Goal: Task Accomplishment & Management: Use online tool/utility

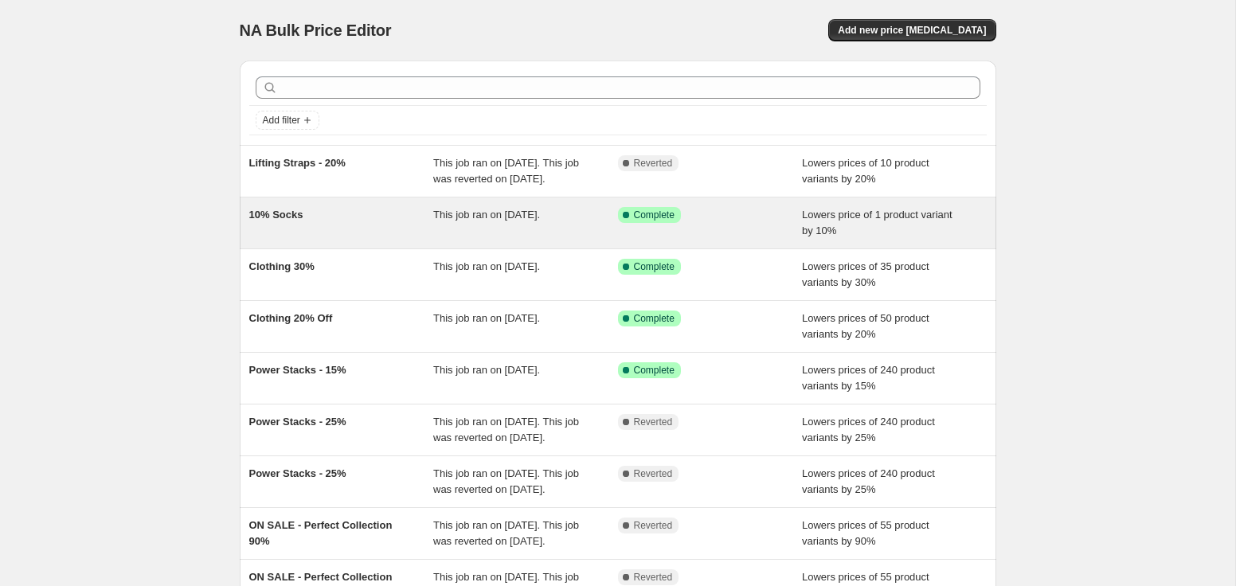
click at [283, 221] on span "10% Socks" at bounding box center [276, 215] width 54 height 12
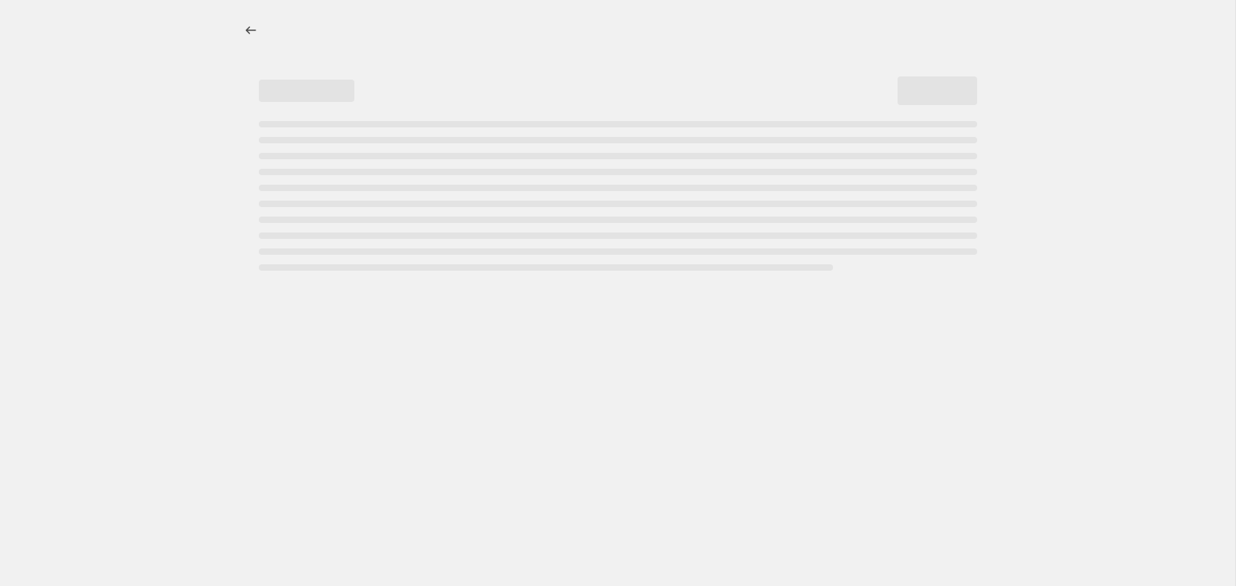
select select "percentage"
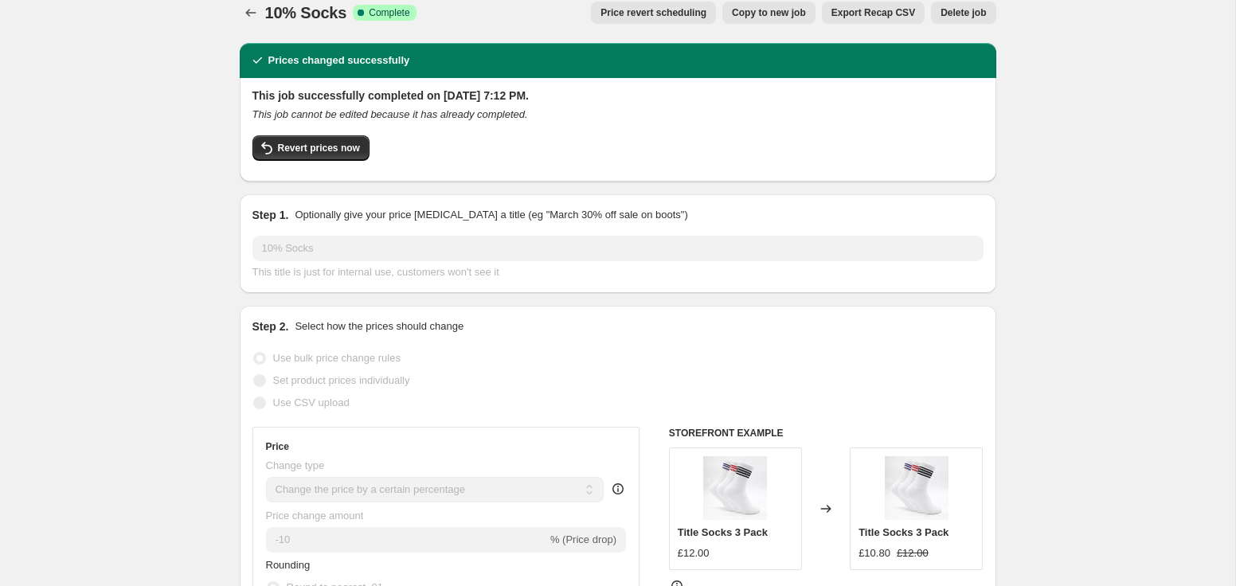
scroll to position [19, 0]
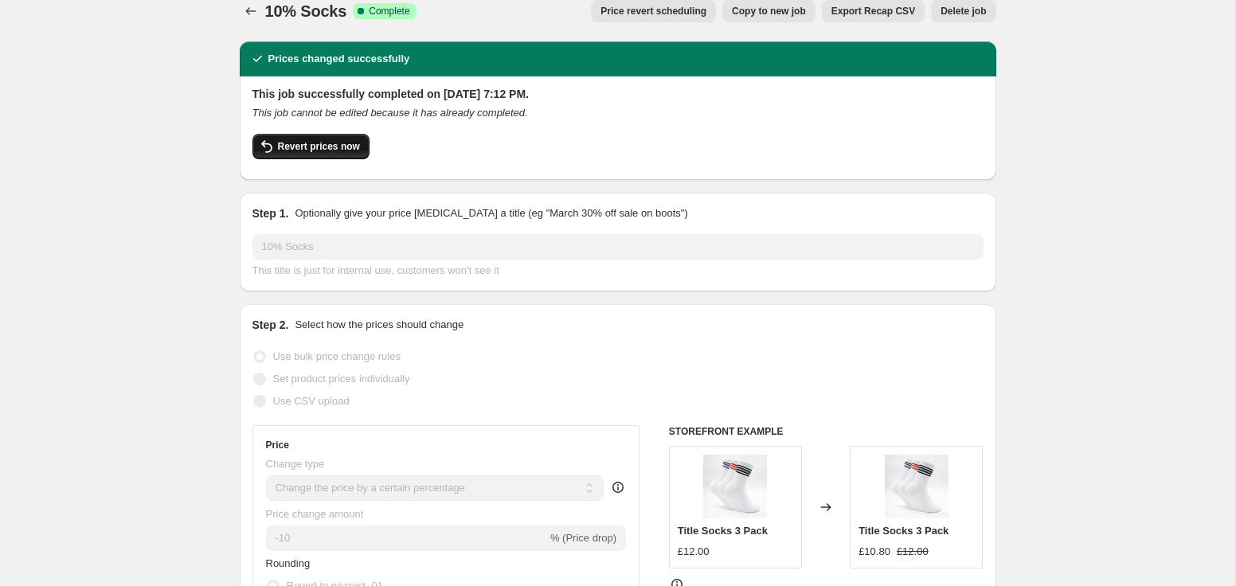
click at [338, 151] on span "Revert prices now" at bounding box center [319, 146] width 82 height 13
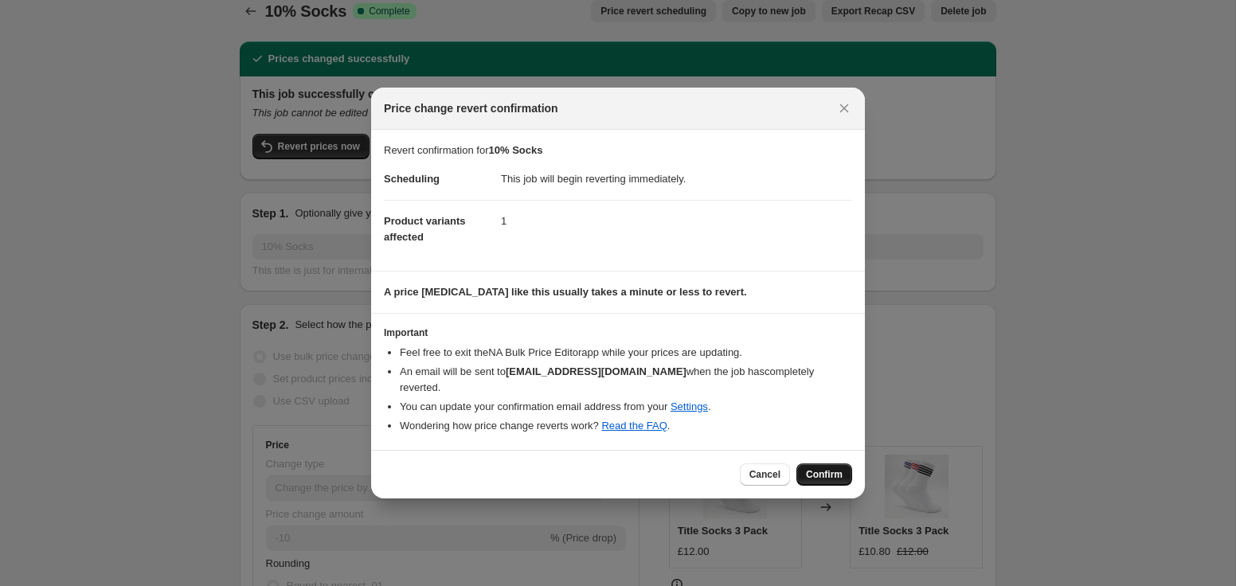
click at [824, 468] on span "Confirm" at bounding box center [824, 474] width 37 height 13
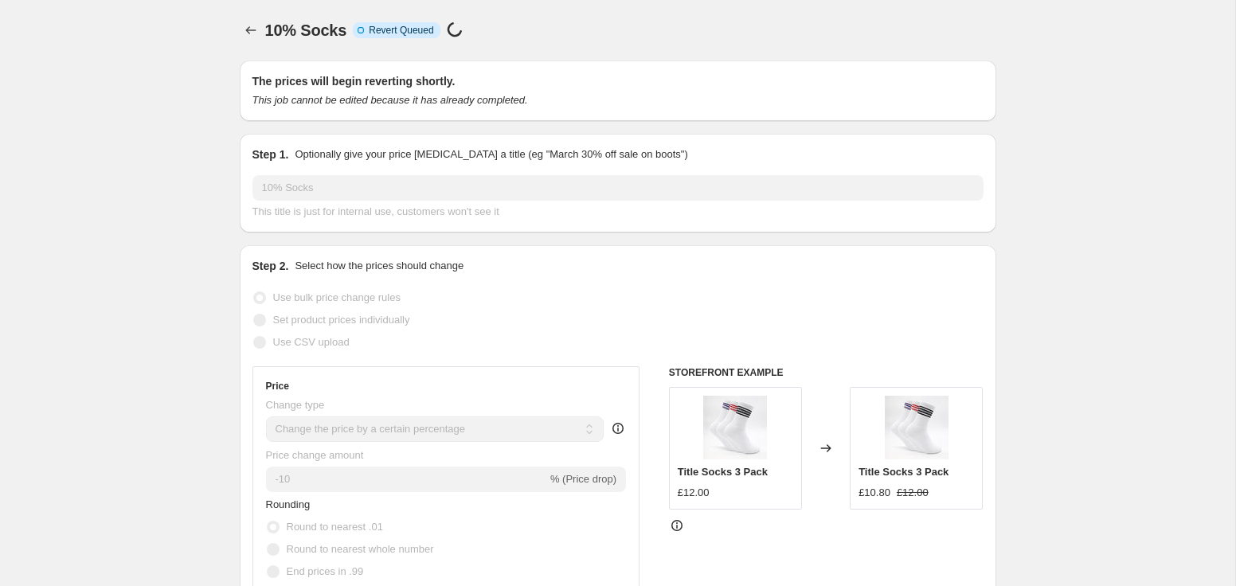
select select "percentage"
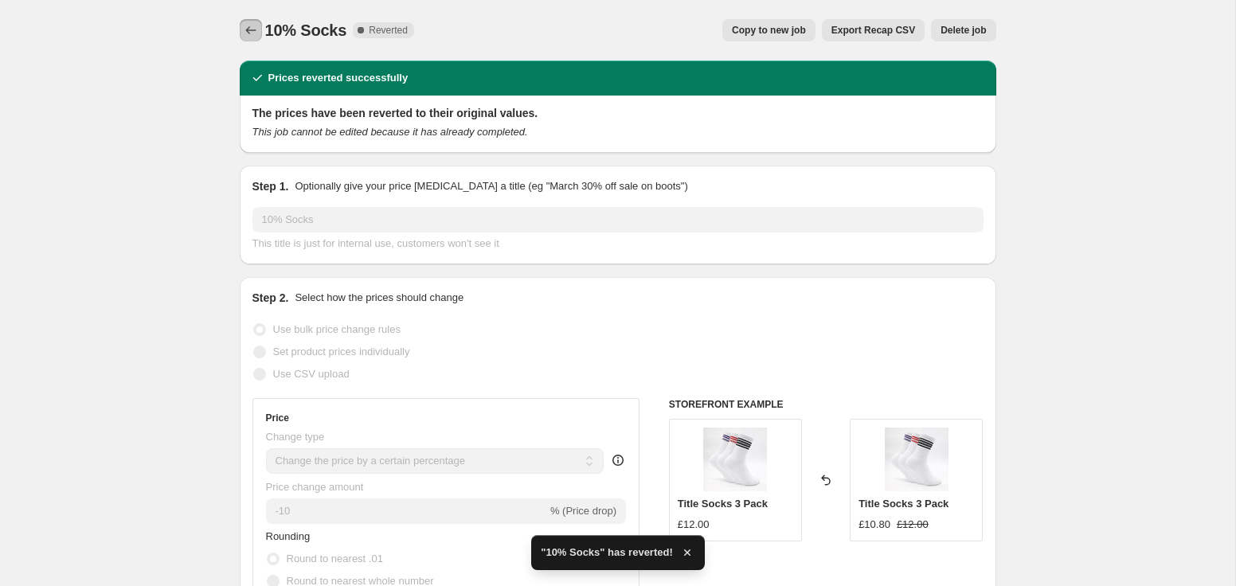
click at [252, 28] on icon "Price change jobs" at bounding box center [251, 30] width 16 height 16
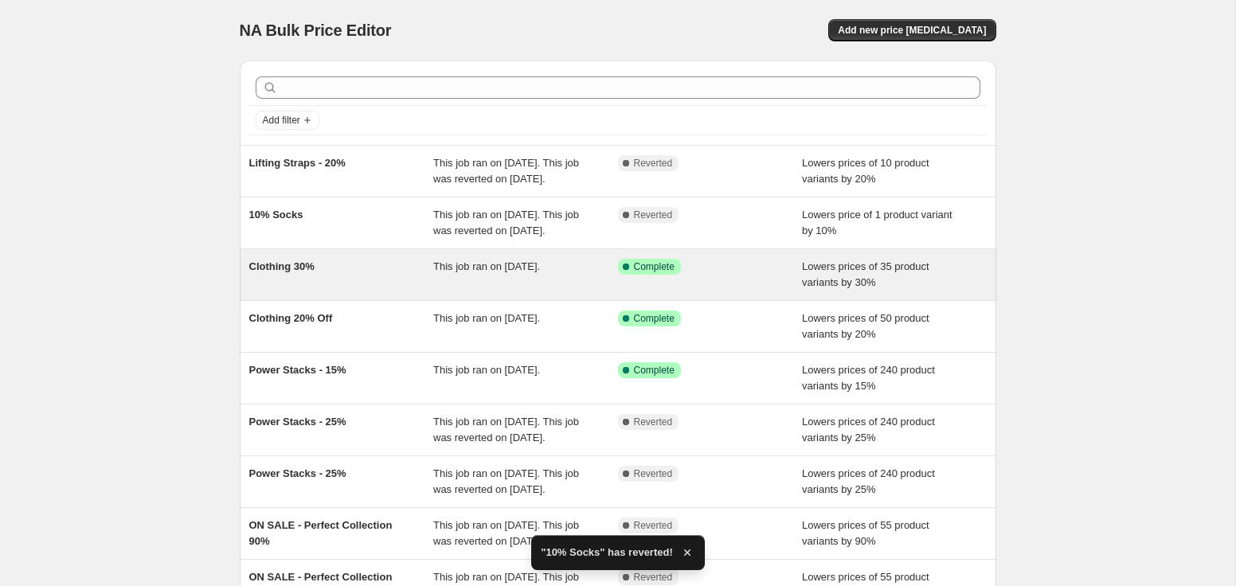
click at [341, 291] on div "Clothing 30%" at bounding box center [341, 275] width 185 height 32
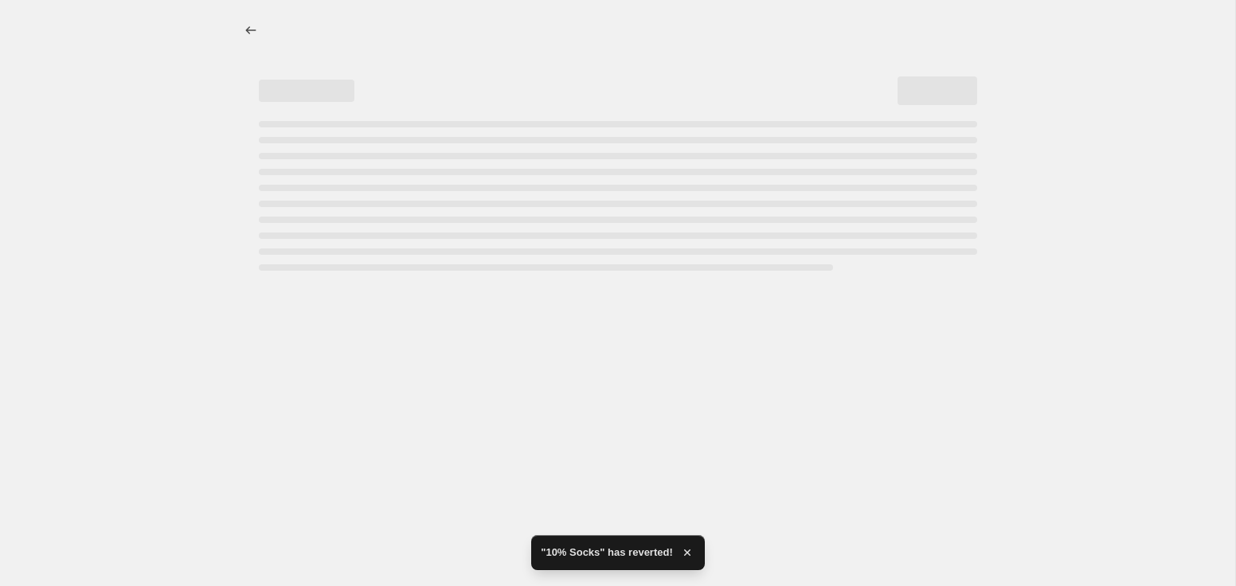
select select "percentage"
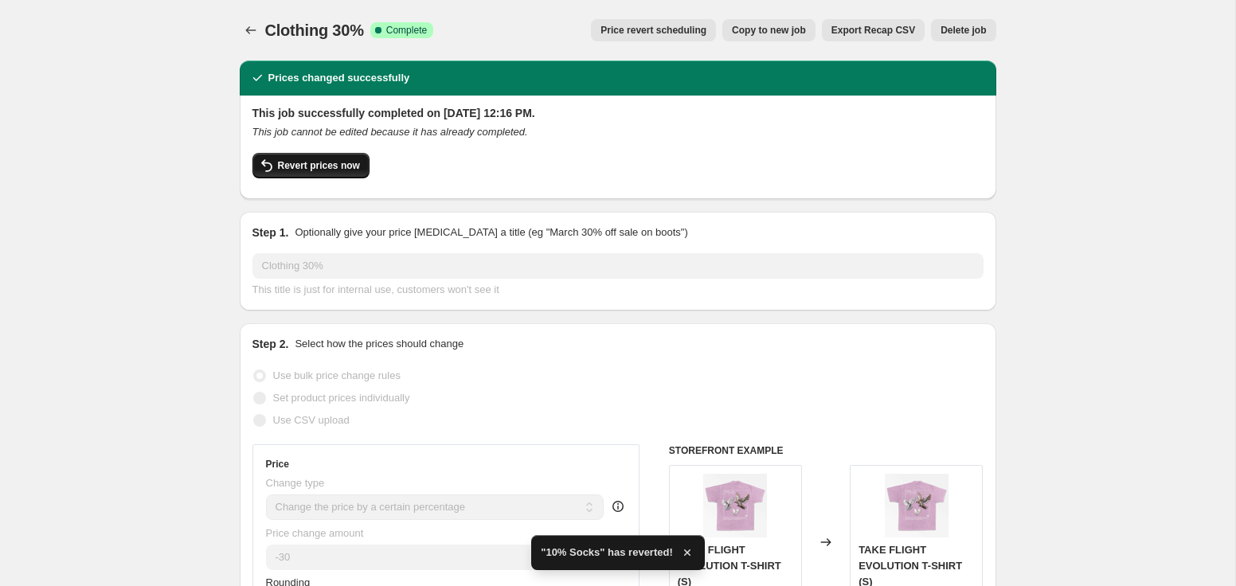
click at [335, 162] on span "Revert prices now" at bounding box center [319, 165] width 82 height 13
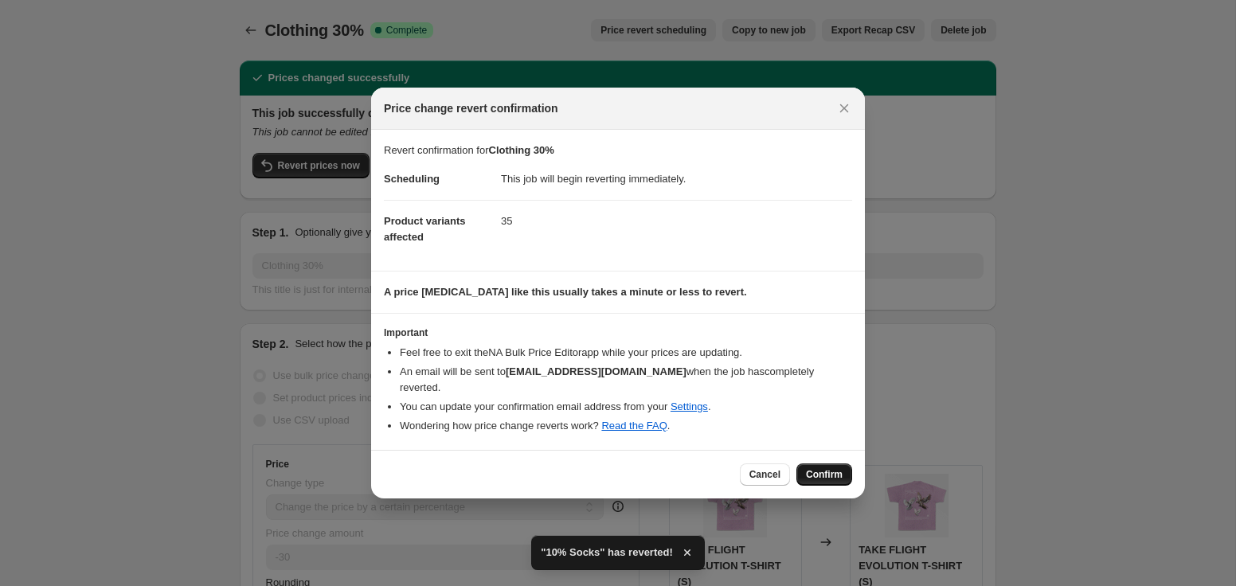
click at [839, 468] on span "Confirm" at bounding box center [824, 474] width 37 height 13
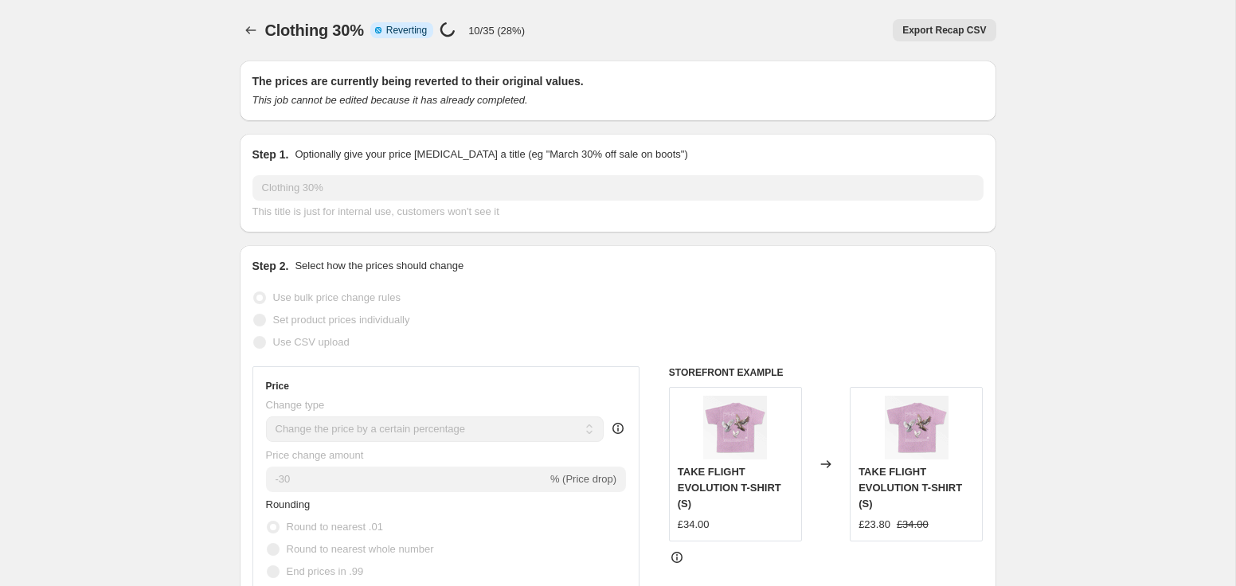
select select "percentage"
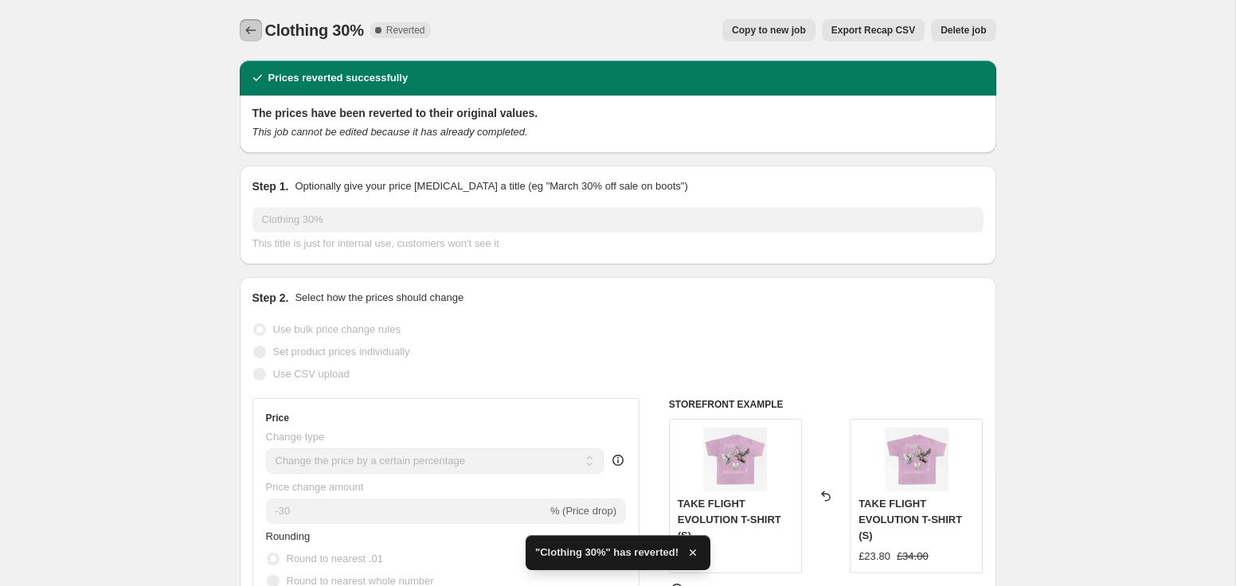
click at [250, 31] on icon "Price change jobs" at bounding box center [251, 30] width 16 height 16
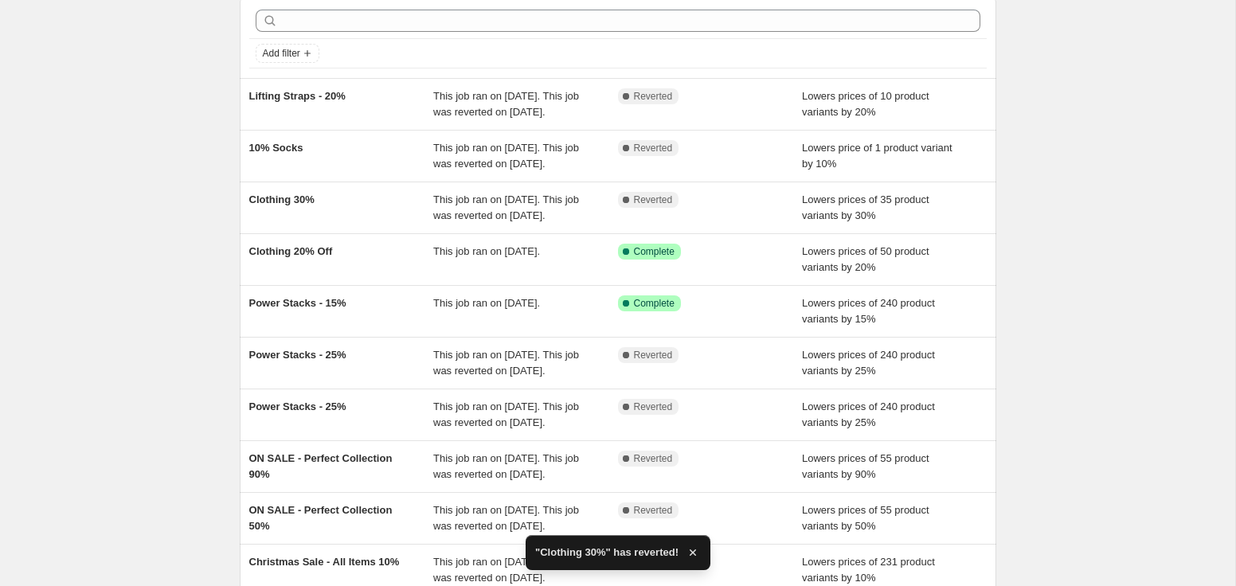
scroll to position [79, 0]
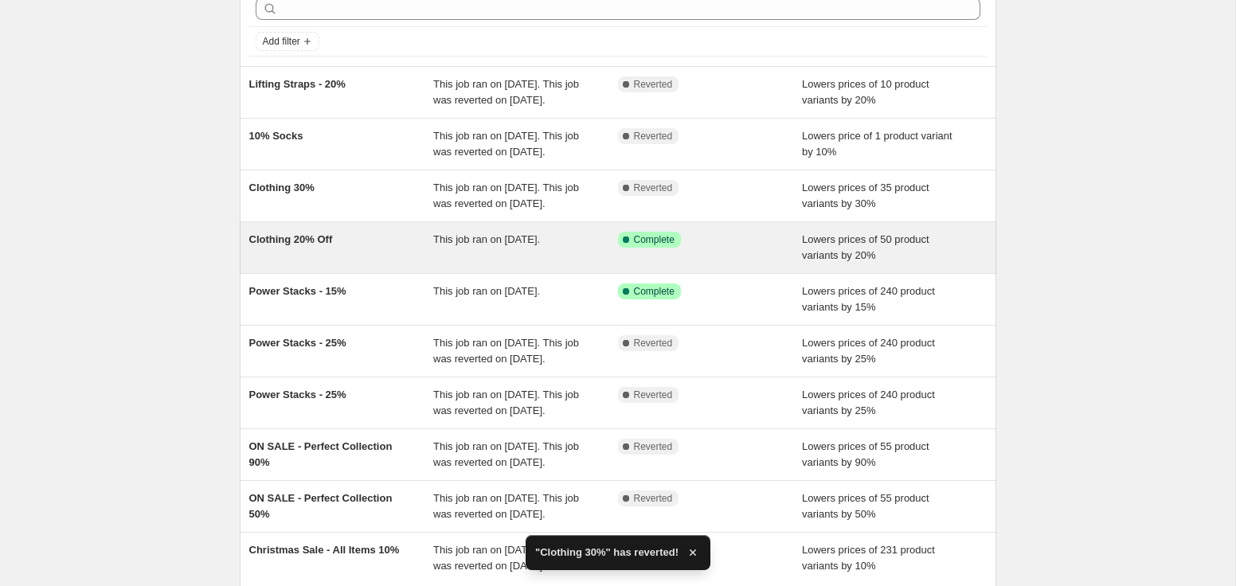
click at [344, 264] on div "Clothing 20% Off" at bounding box center [341, 248] width 185 height 32
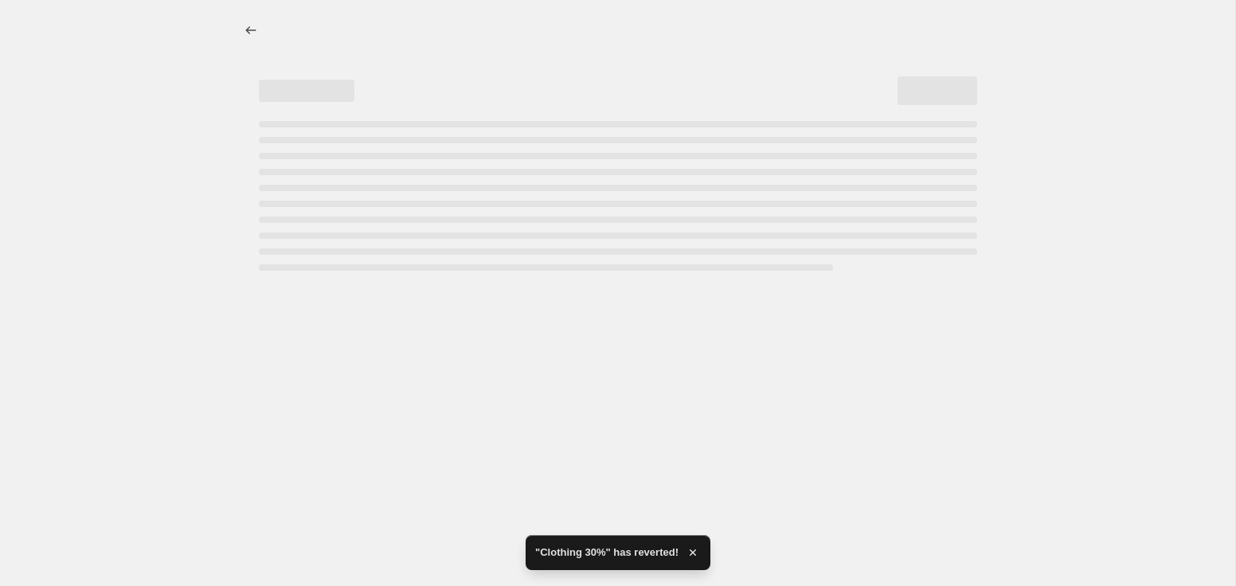
select select "percentage"
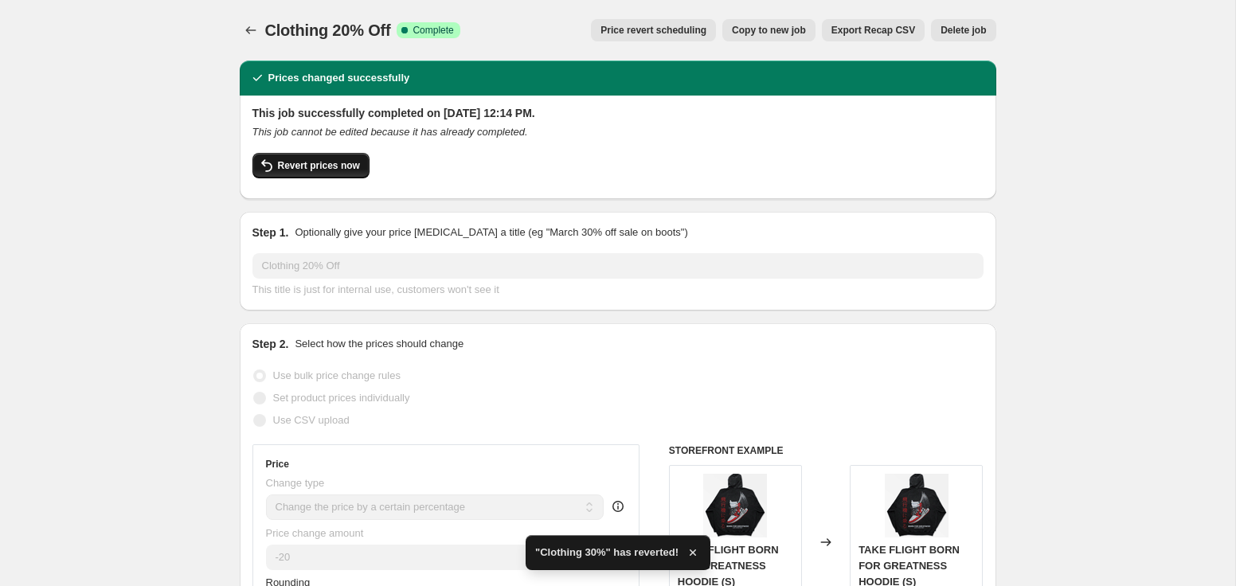
click at [334, 162] on span "Revert prices now" at bounding box center [319, 165] width 82 height 13
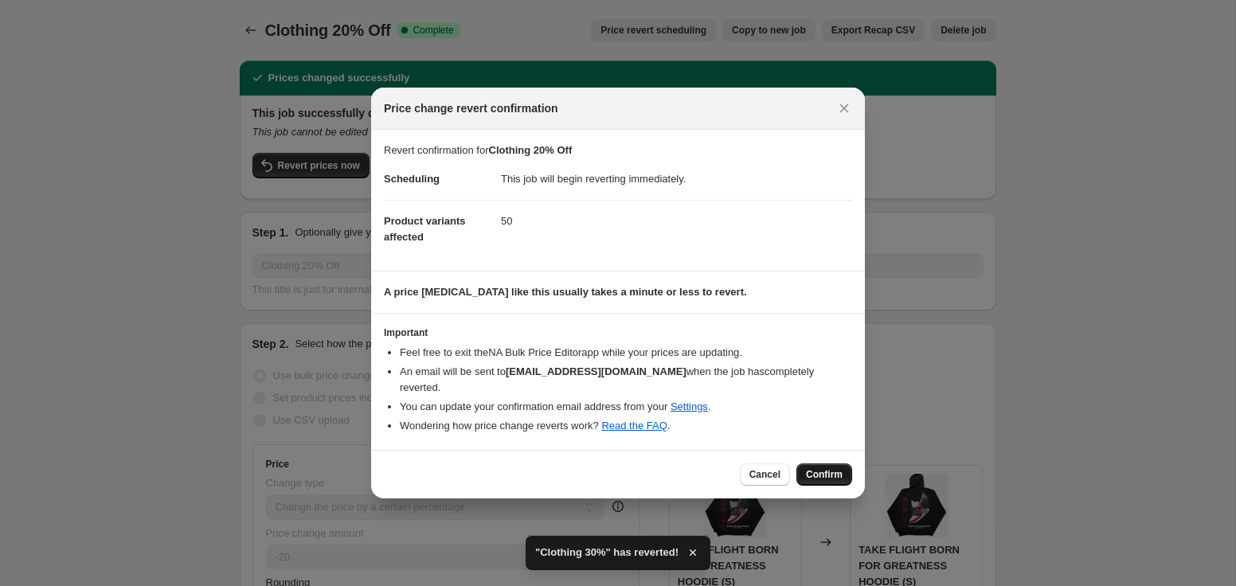
click at [833, 471] on span "Confirm" at bounding box center [824, 474] width 37 height 13
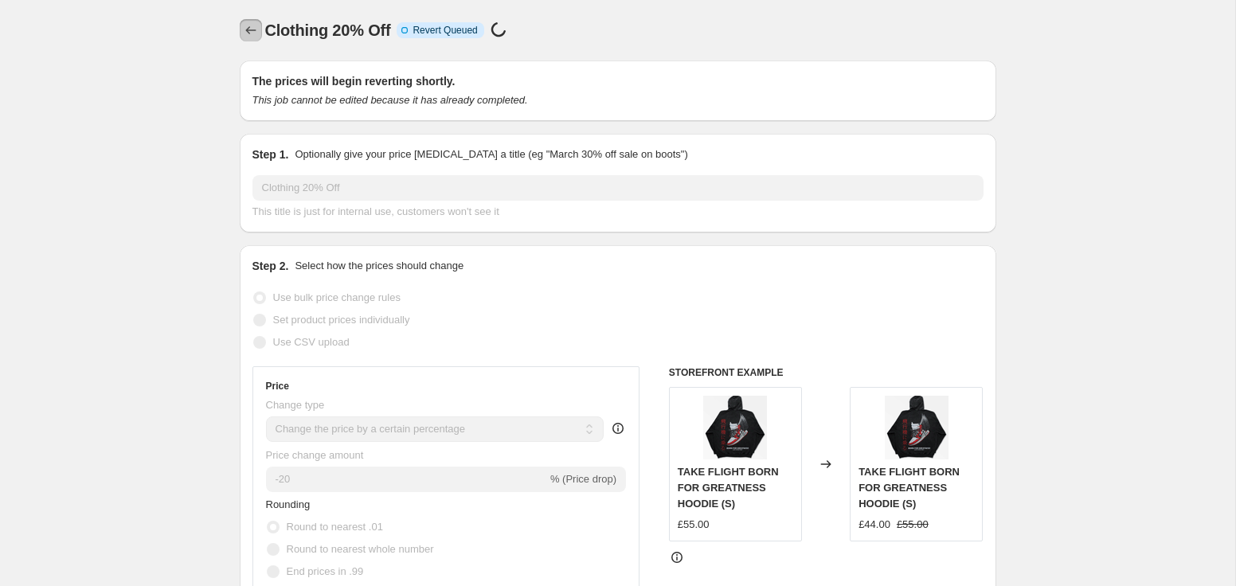
click at [250, 27] on icon "Price change jobs" at bounding box center [251, 30] width 16 height 16
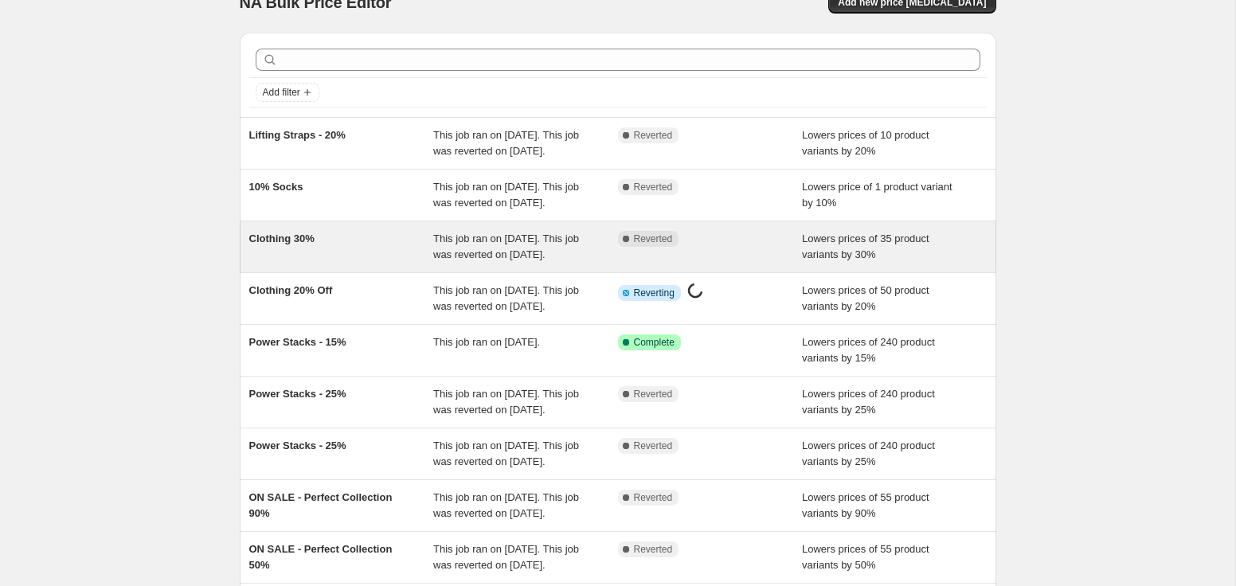
scroll to position [31, 0]
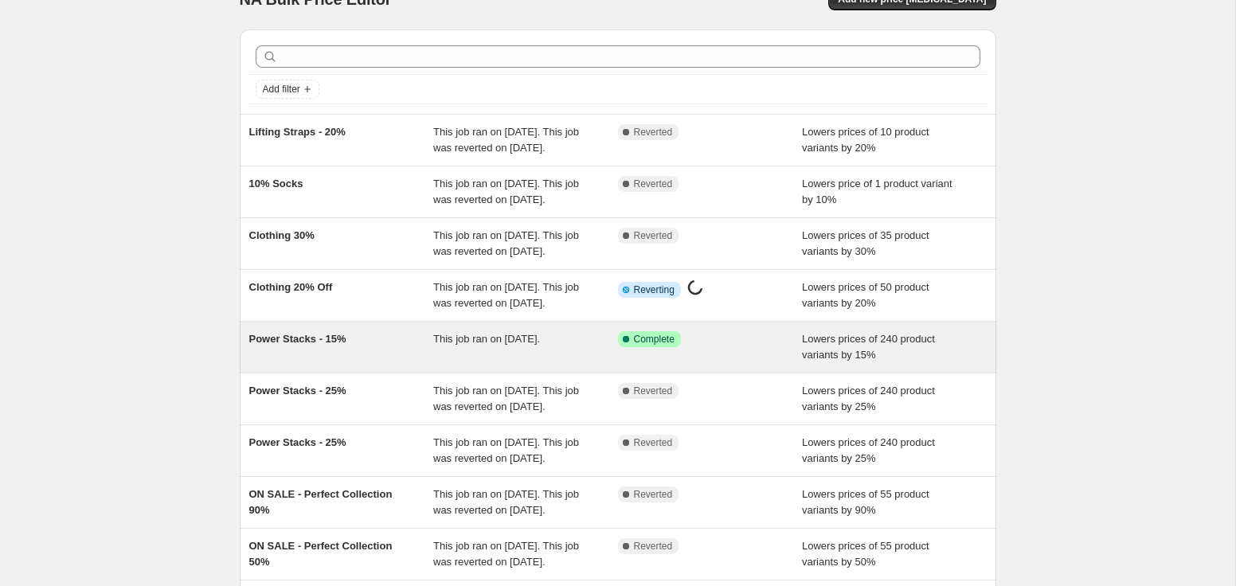
click at [382, 363] on div "Power Stacks - 15%" at bounding box center [341, 347] width 185 height 32
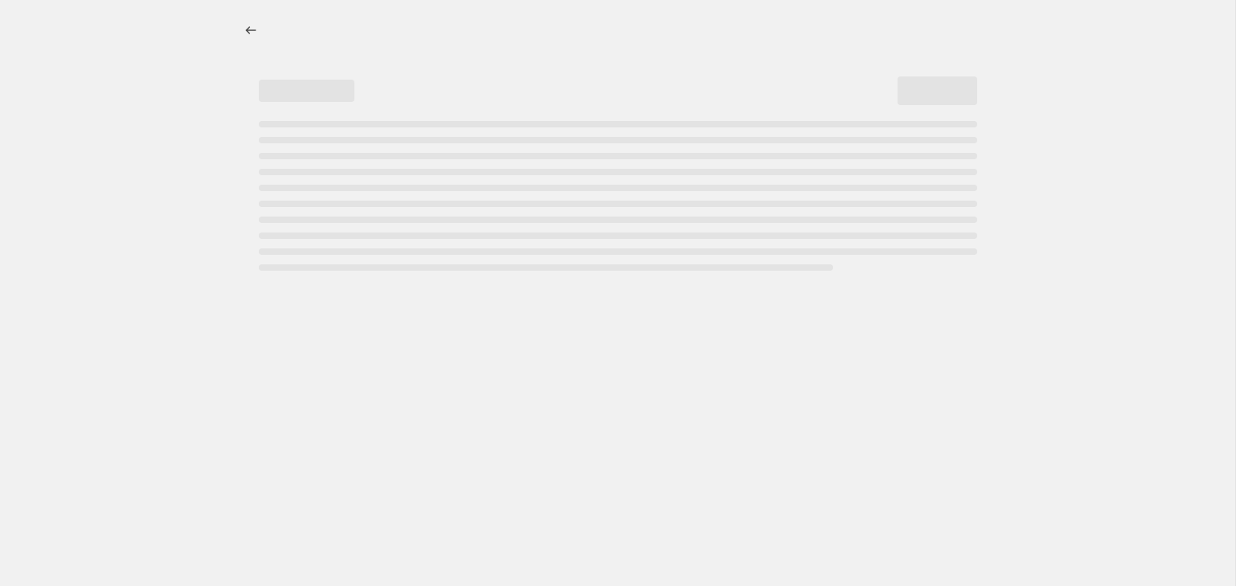
select select "percentage"
select select "collection"
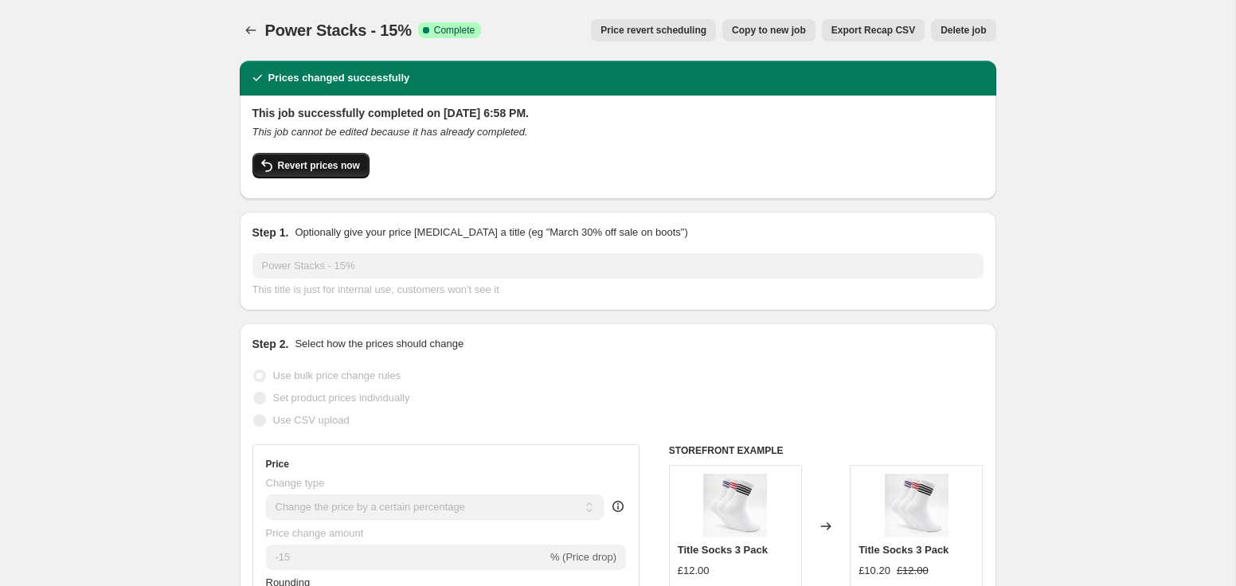
click at [314, 166] on span "Revert prices now" at bounding box center [319, 165] width 82 height 13
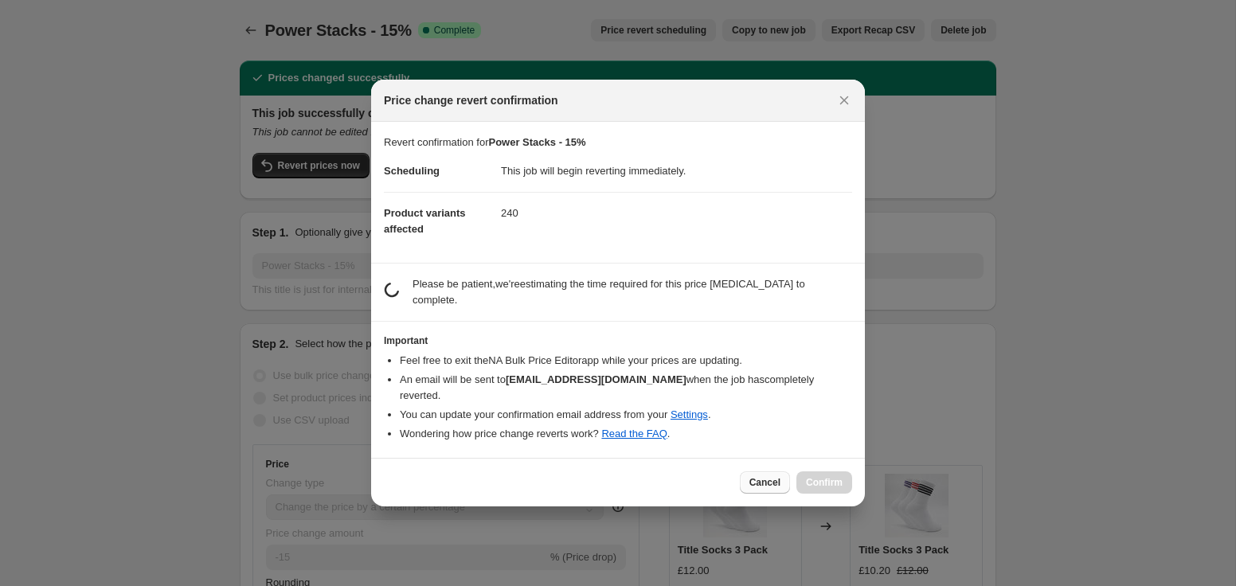
click at [763, 476] on span "Cancel" at bounding box center [764, 482] width 31 height 13
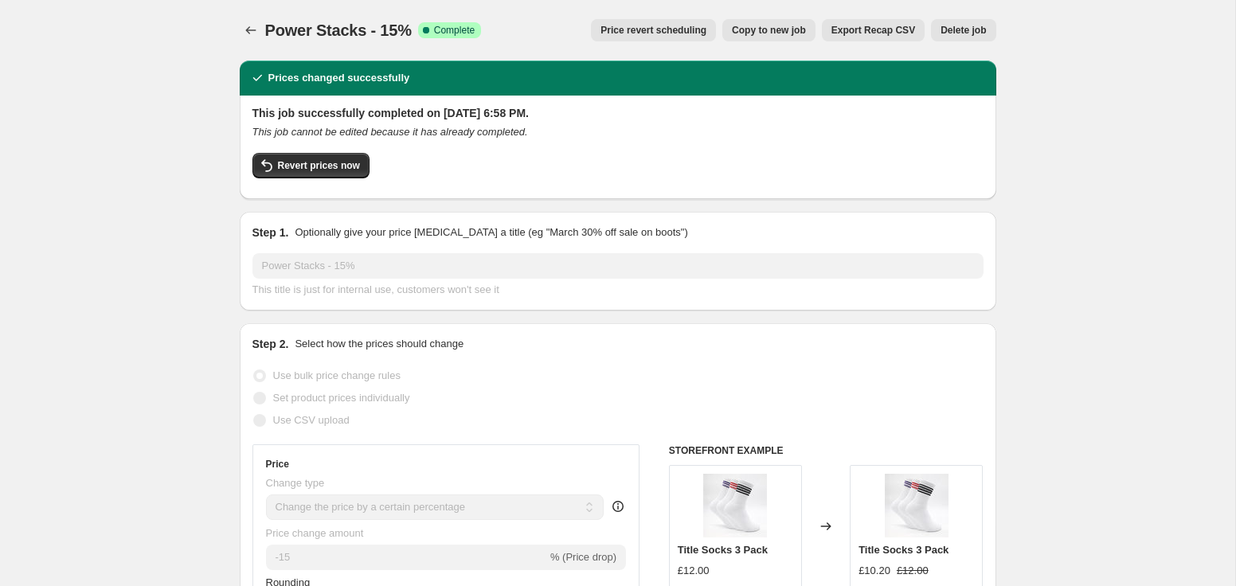
click at [357, 183] on div "Revert prices now" at bounding box center [617, 169] width 731 height 33
select select "percentage"
select select "collection"
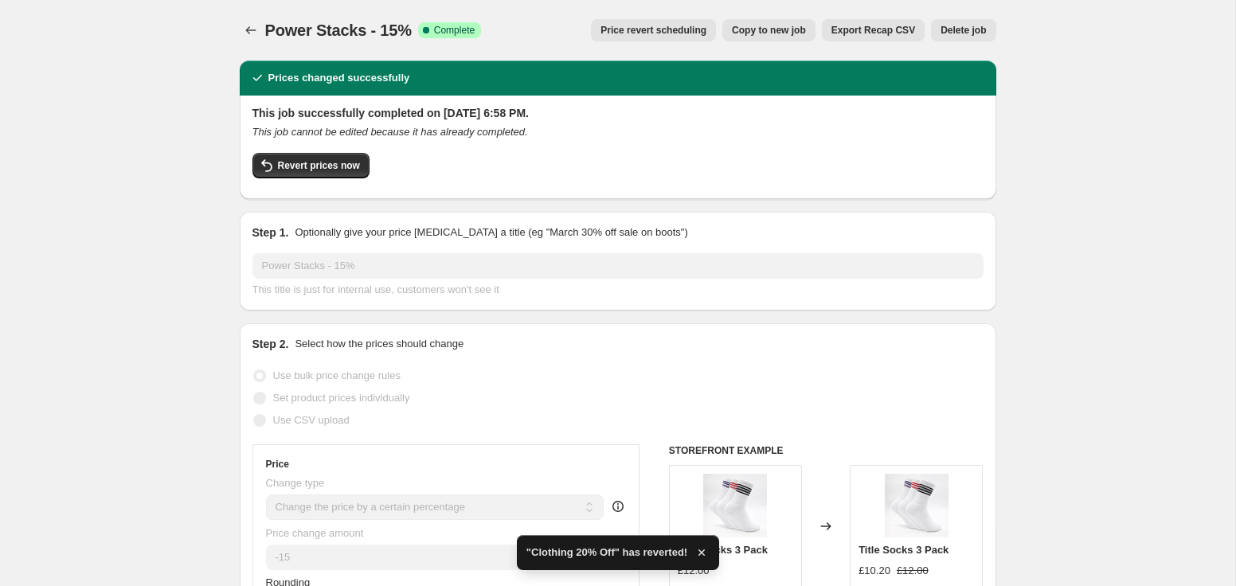
click at [344, 161] on span "Revert prices now" at bounding box center [319, 165] width 82 height 13
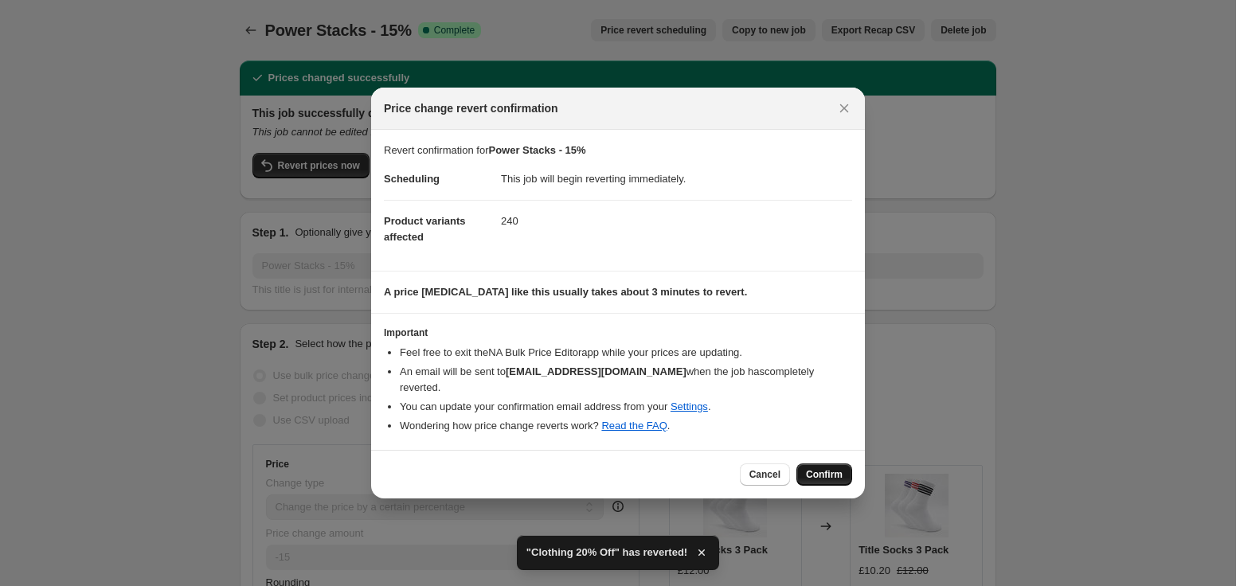
click at [833, 468] on span "Confirm" at bounding box center [824, 474] width 37 height 13
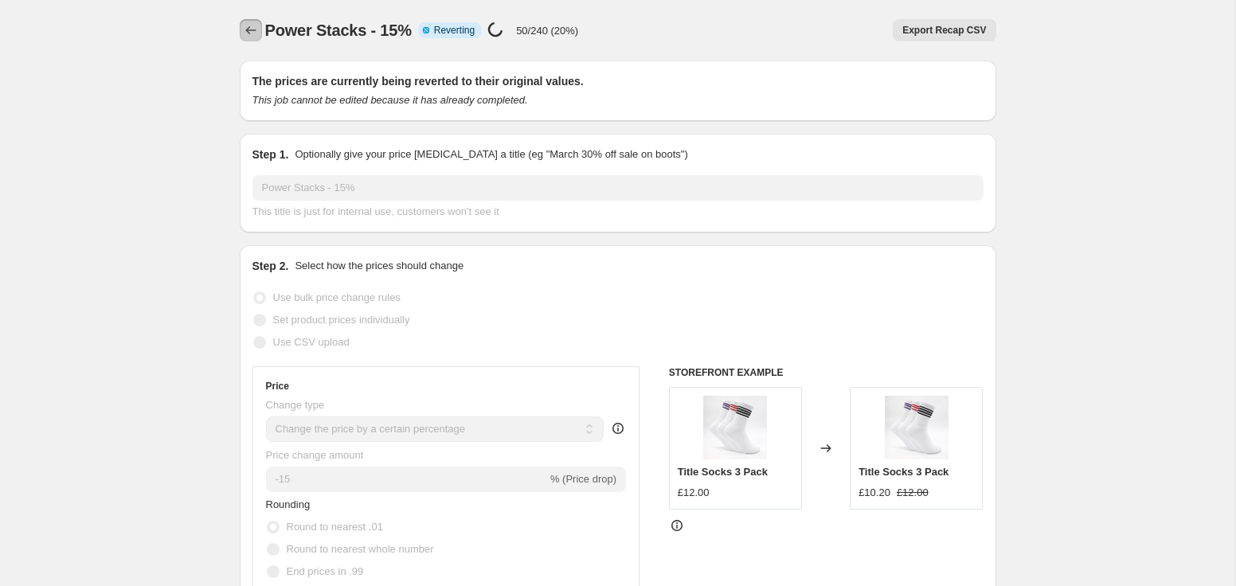
click at [245, 25] on icon "Price change jobs" at bounding box center [251, 30] width 16 height 16
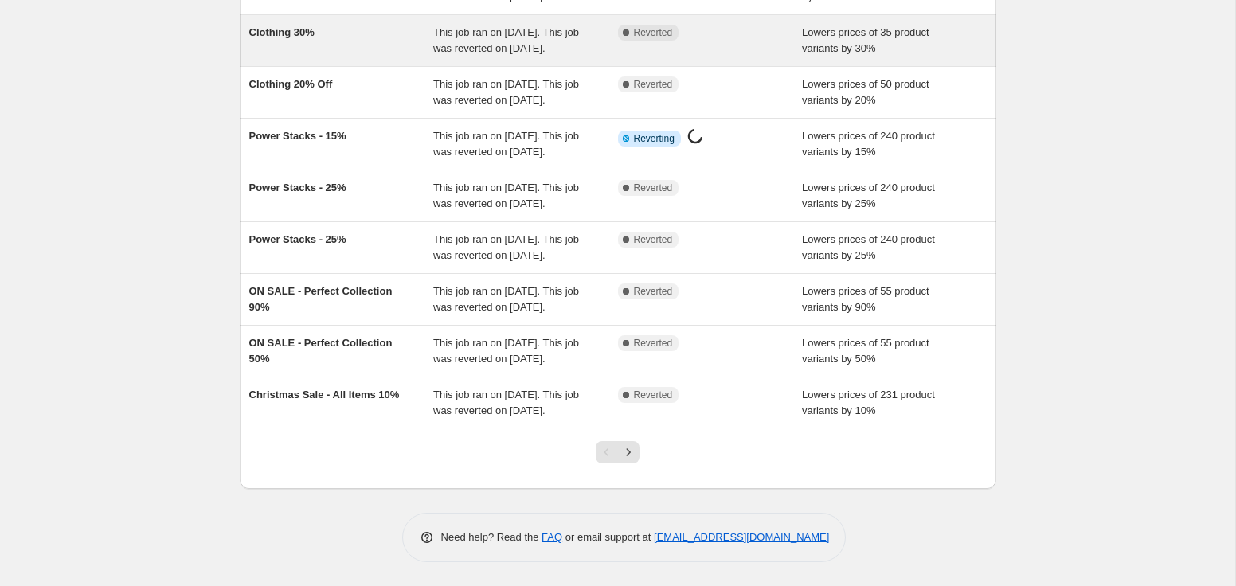
scroll to position [393, 0]
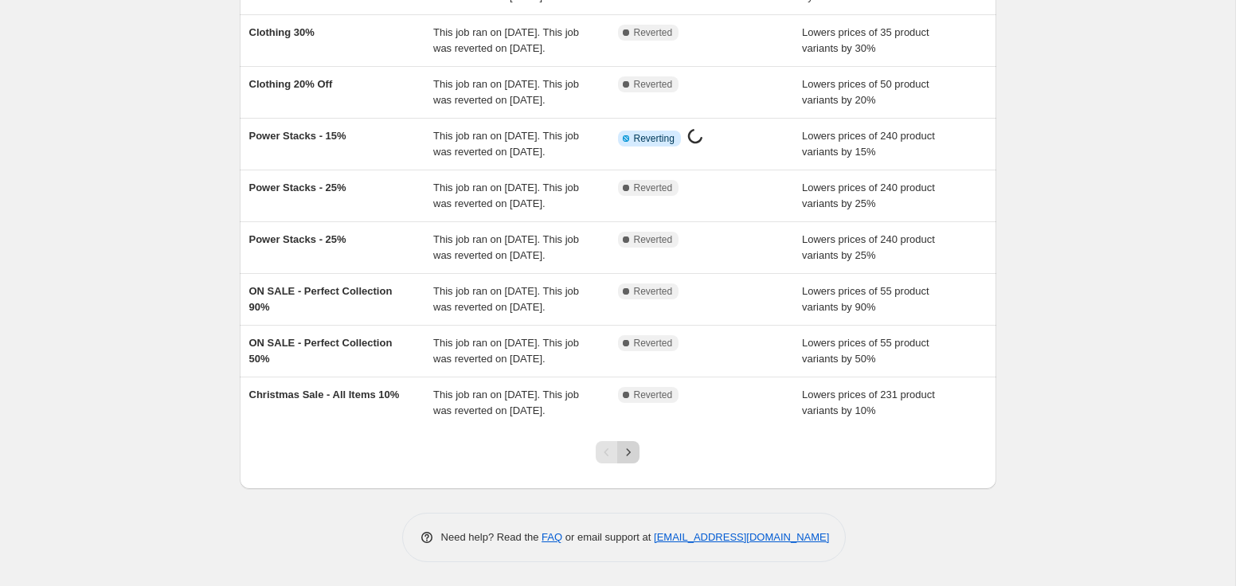
click at [632, 451] on icon "Next" at bounding box center [628, 452] width 16 height 16
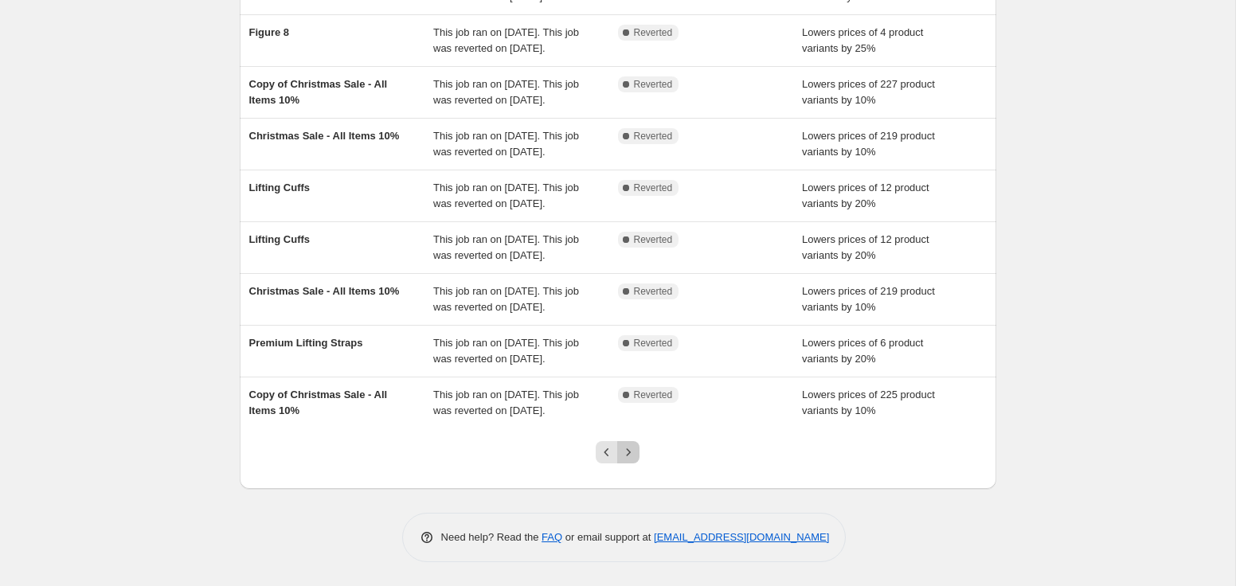
click at [634, 454] on icon "Next" at bounding box center [628, 452] width 16 height 16
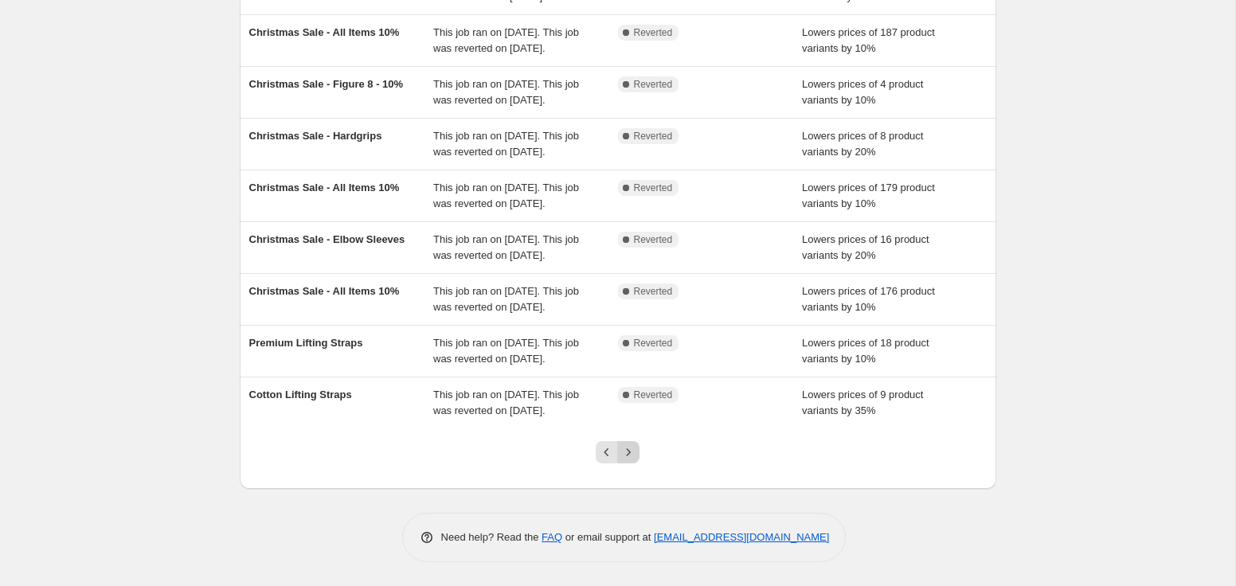
click at [630, 448] on icon "Next" at bounding box center [628, 452] width 16 height 16
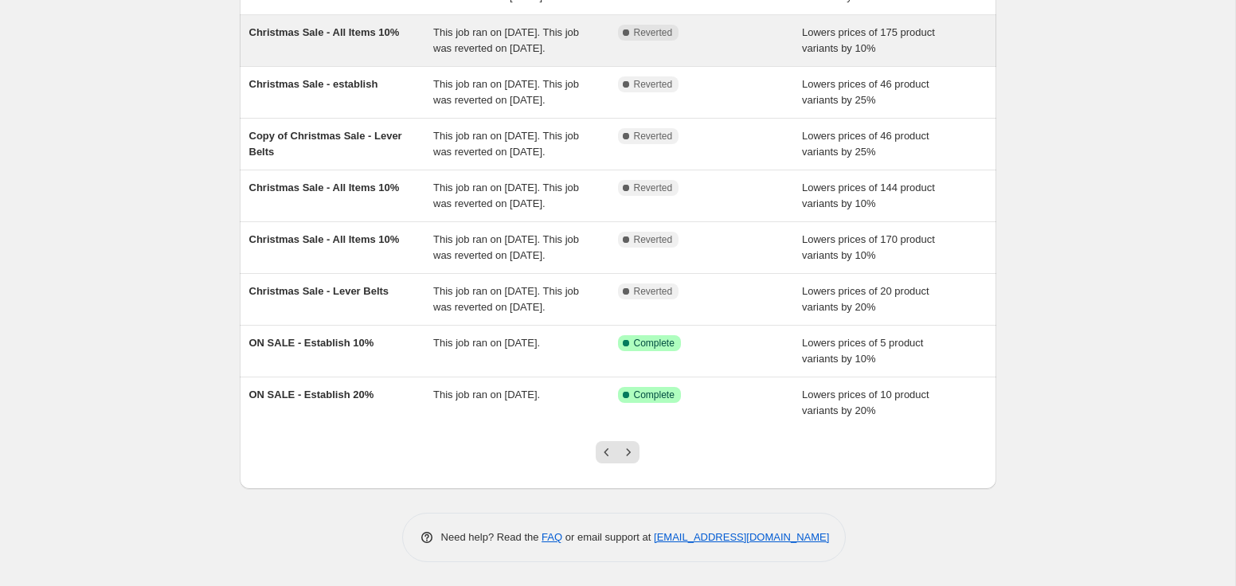
scroll to position [362, 0]
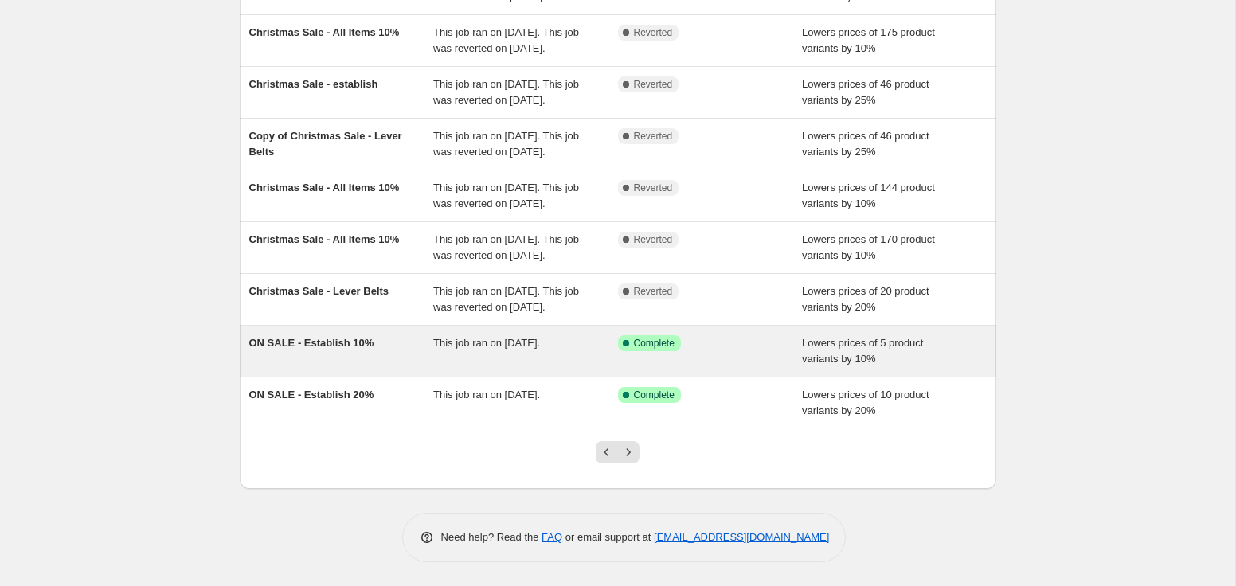
click at [299, 340] on span "ON SALE - Establish 10%" at bounding box center [311, 343] width 125 height 12
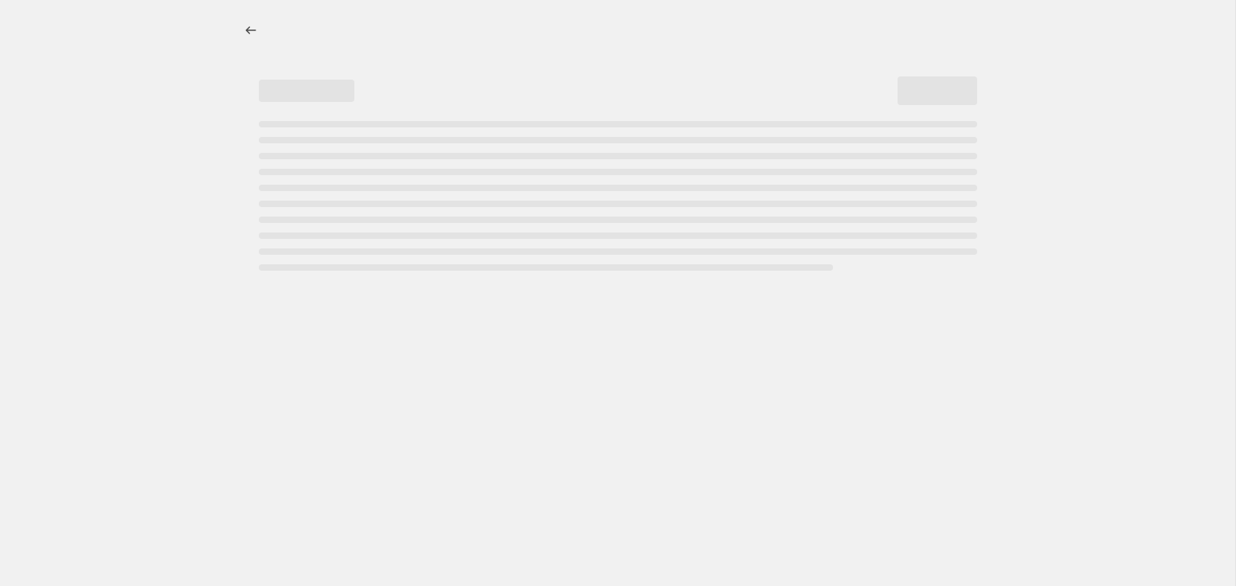
select select "percentage"
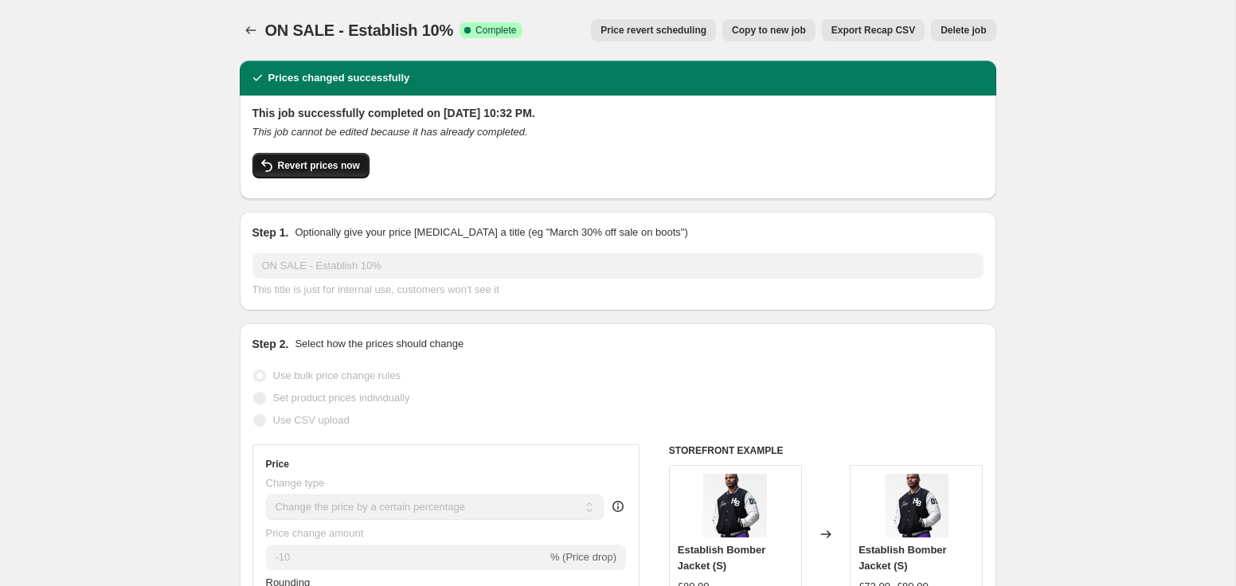
click at [314, 161] on span "Revert prices now" at bounding box center [319, 165] width 82 height 13
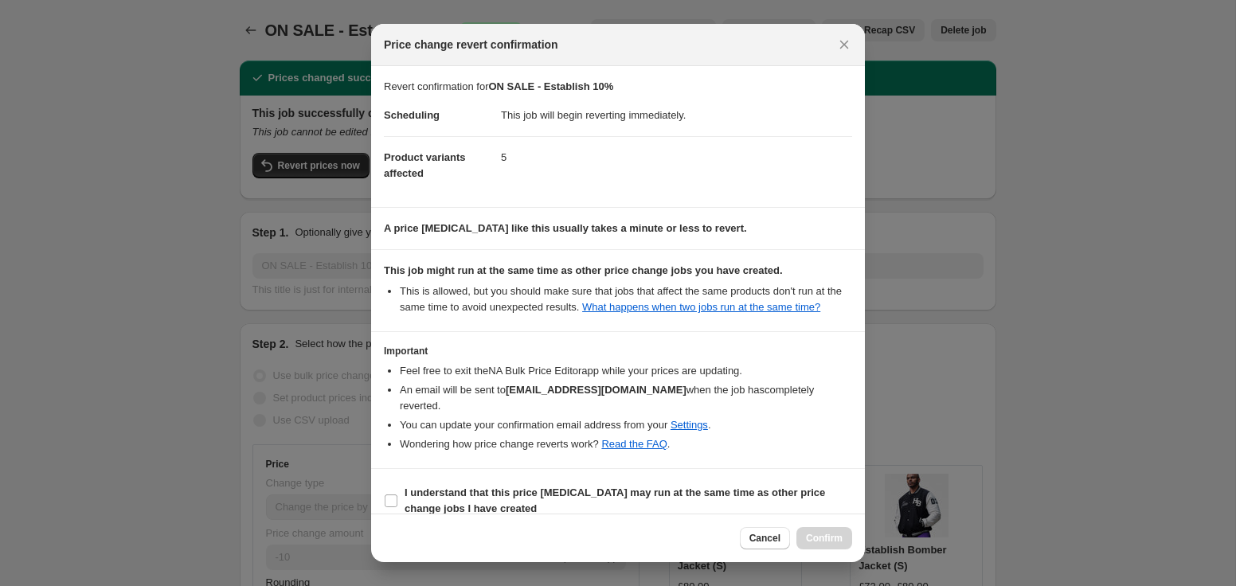
click at [551, 480] on section "I understand that this price change job may run at the same time as other price…" at bounding box center [618, 501] width 494 height 64
click at [667, 501] on span "I understand that this price change job may run at the same time as other price…" at bounding box center [629, 501] width 448 height 32
click at [397, 501] on input "I understand that this price change job may run at the same time as other price…" at bounding box center [391, 501] width 13 height 13
checkbox input "true"
click at [843, 535] on button "Confirm" at bounding box center [824, 538] width 56 height 22
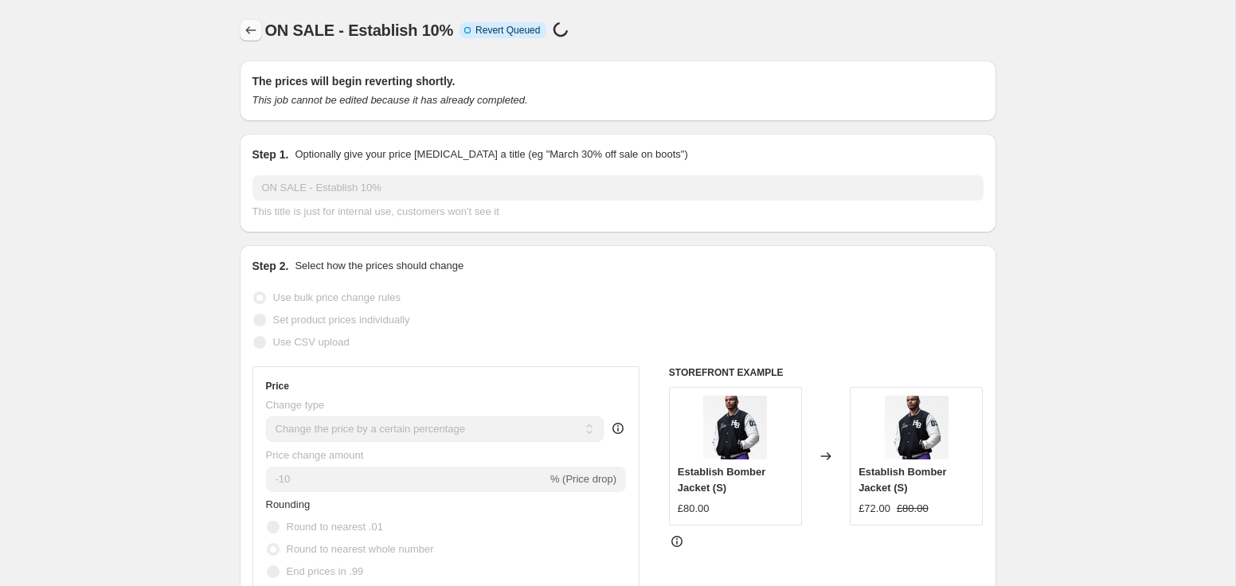
click at [249, 29] on icon "Price change jobs" at bounding box center [251, 30] width 16 height 16
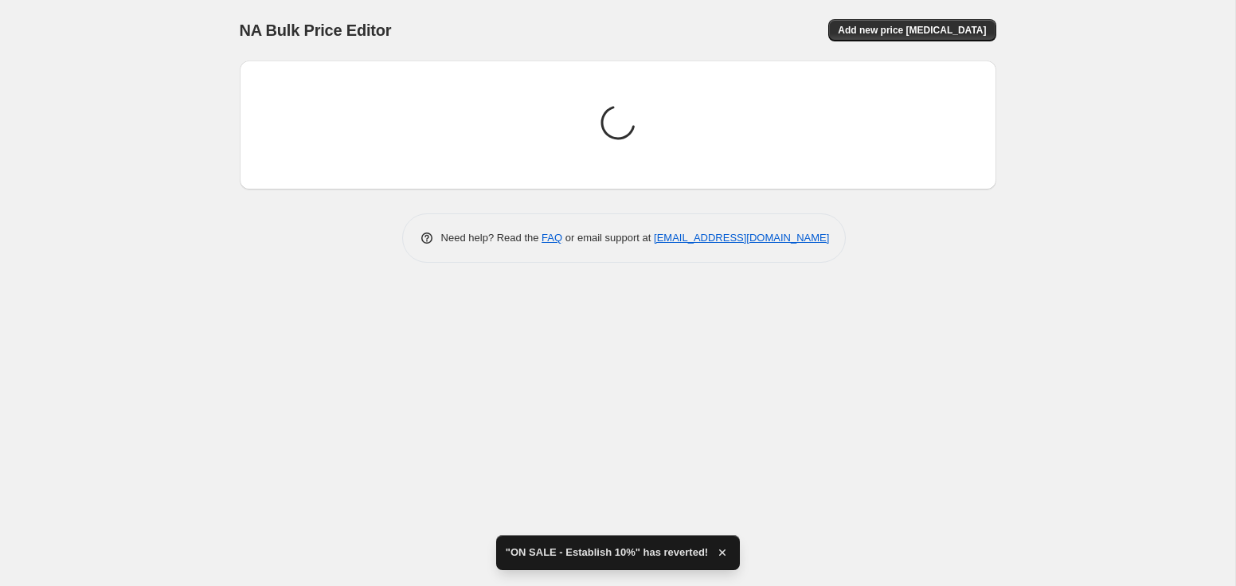
click at [638, 455] on div "NA Bulk Price Editor. This page is ready NA Bulk Price Editor Add new price cha…" at bounding box center [617, 293] width 1235 height 586
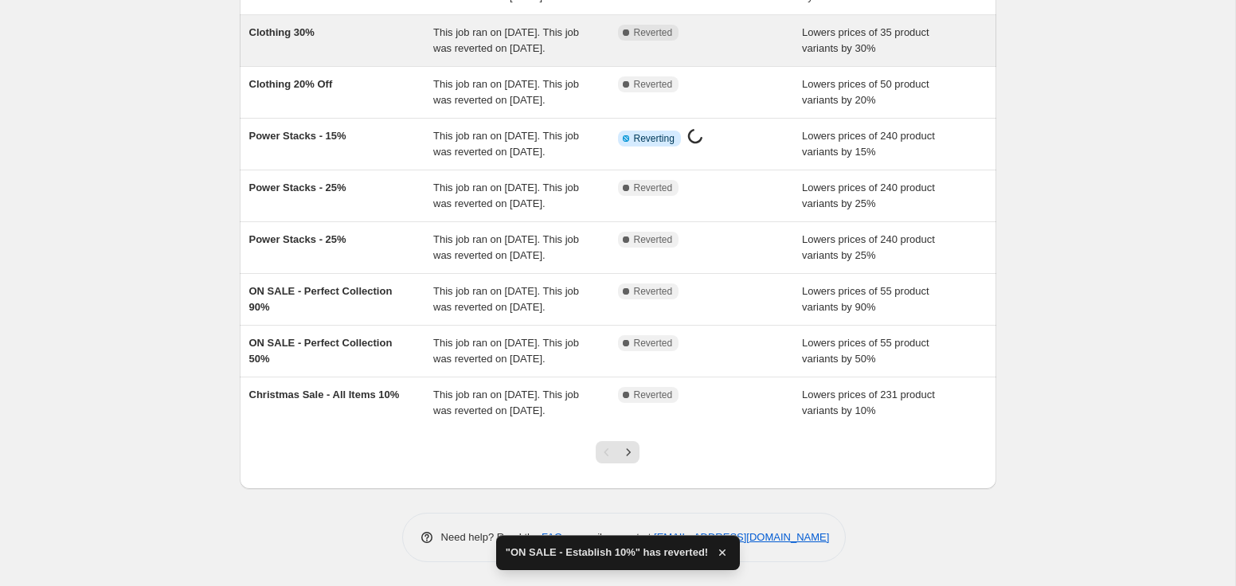
scroll to position [393, 0]
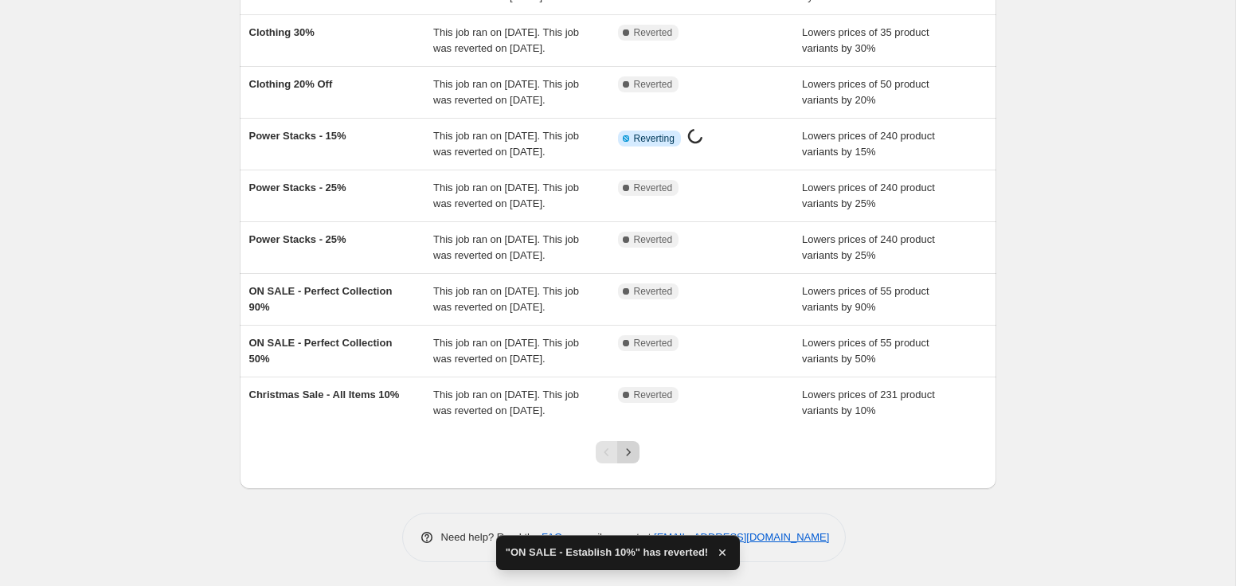
click at [631, 451] on icon "Next" at bounding box center [628, 452] width 16 height 16
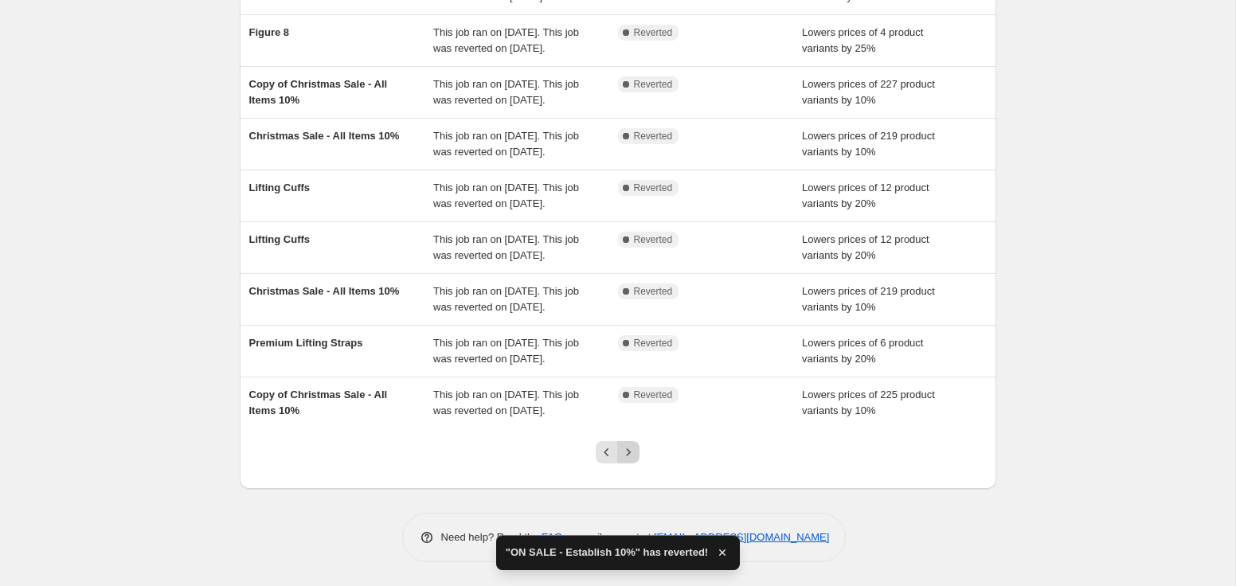
click at [636, 456] on icon "Next" at bounding box center [628, 452] width 16 height 16
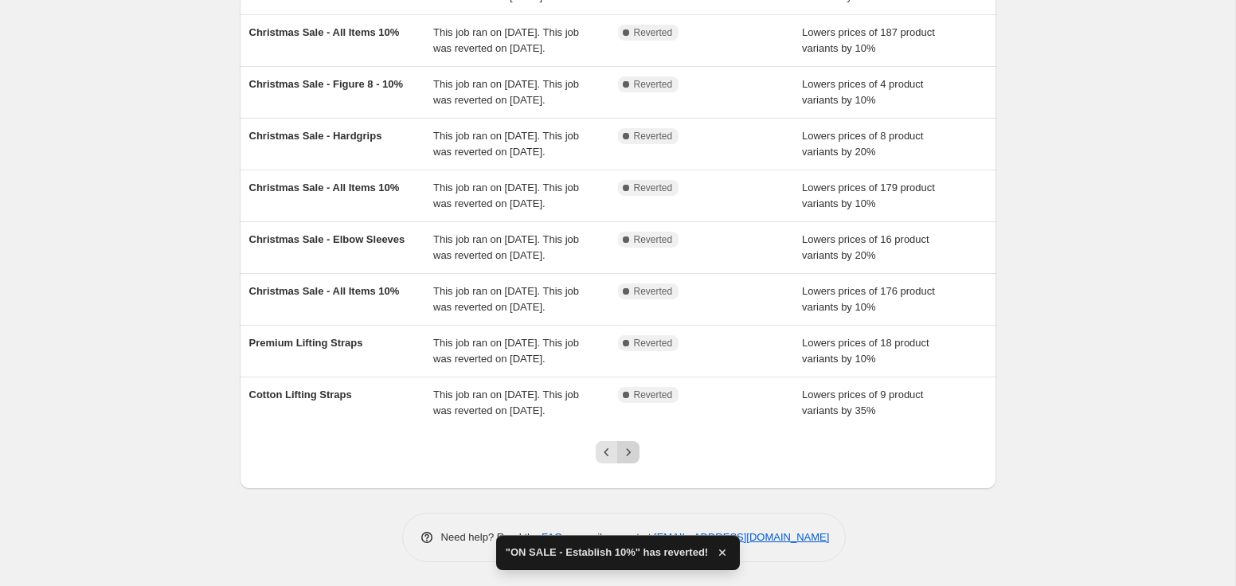
click at [633, 456] on icon "Next" at bounding box center [628, 452] width 16 height 16
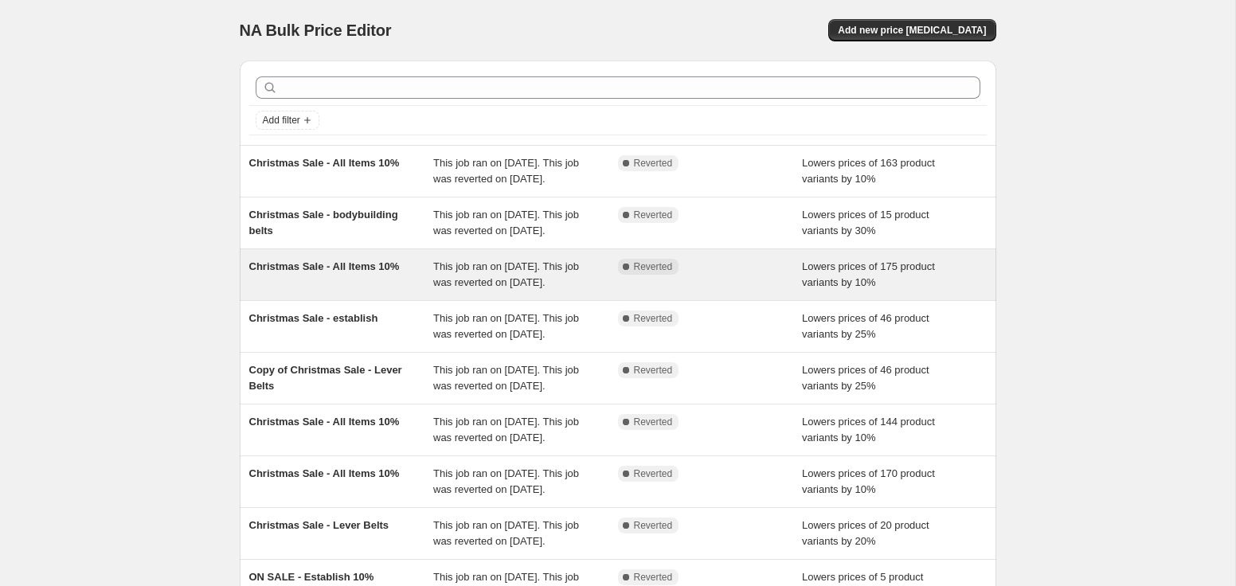
scroll to position [378, 0]
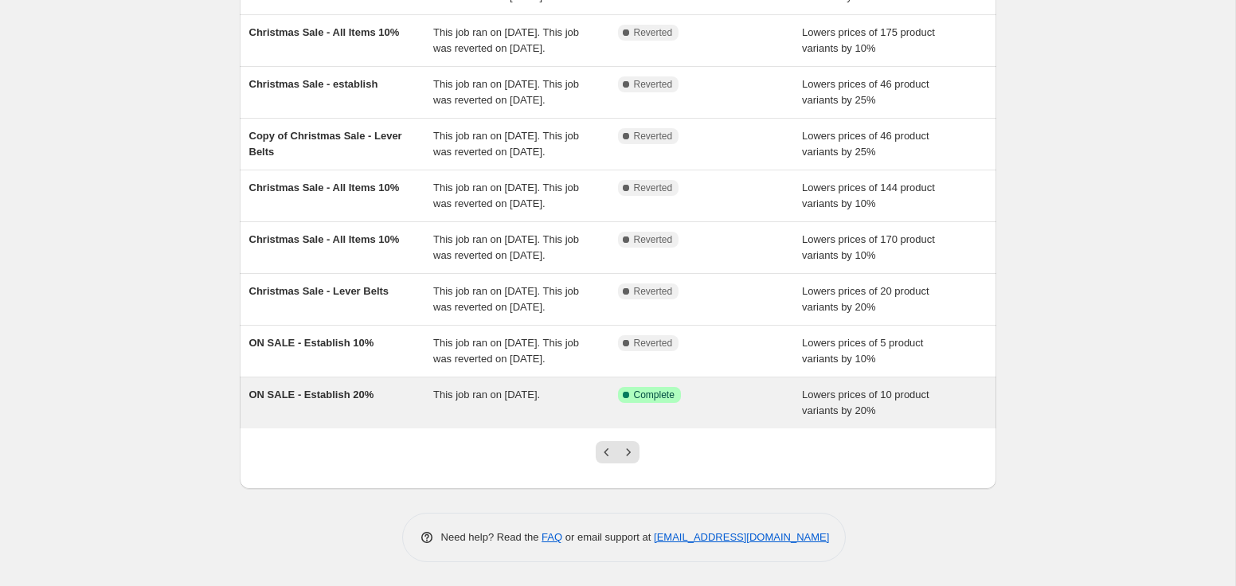
click at [339, 401] on div "ON SALE - Establish 20%" at bounding box center [341, 403] width 185 height 32
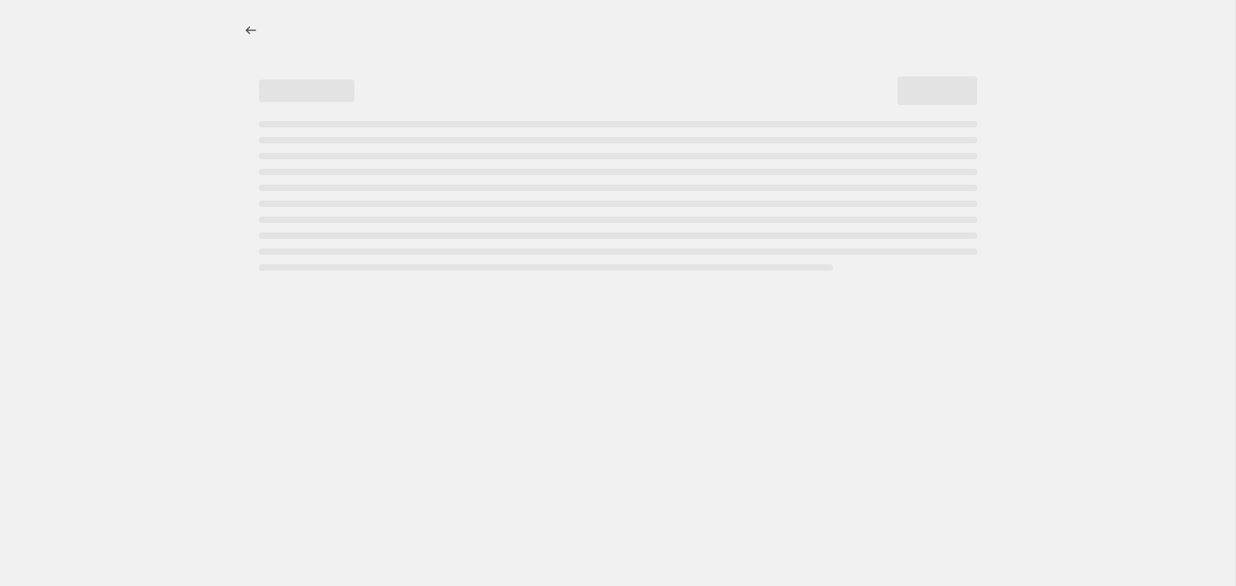
select select "percentage"
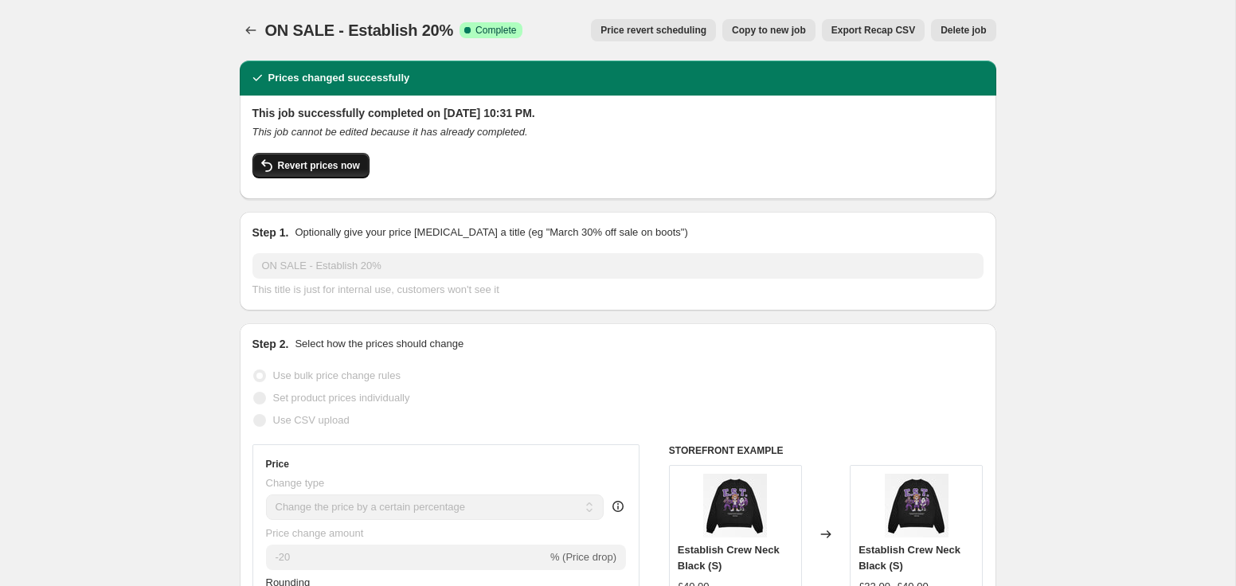
click at [318, 170] on span "Revert prices now" at bounding box center [319, 165] width 82 height 13
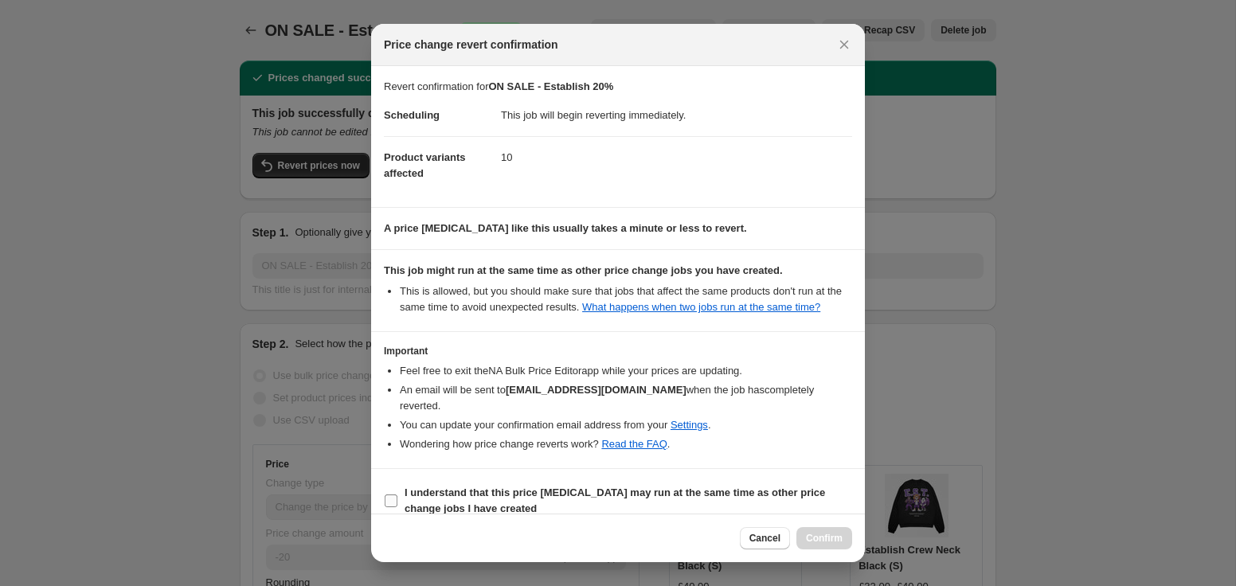
click at [437, 486] on span "I understand that this price change job may run at the same time as other price…" at bounding box center [629, 501] width 448 height 32
click at [397, 495] on input "I understand that this price change job may run at the same time as other price…" at bounding box center [391, 501] width 13 height 13
checkbox input "true"
click at [827, 538] on span "Confirm" at bounding box center [824, 538] width 37 height 13
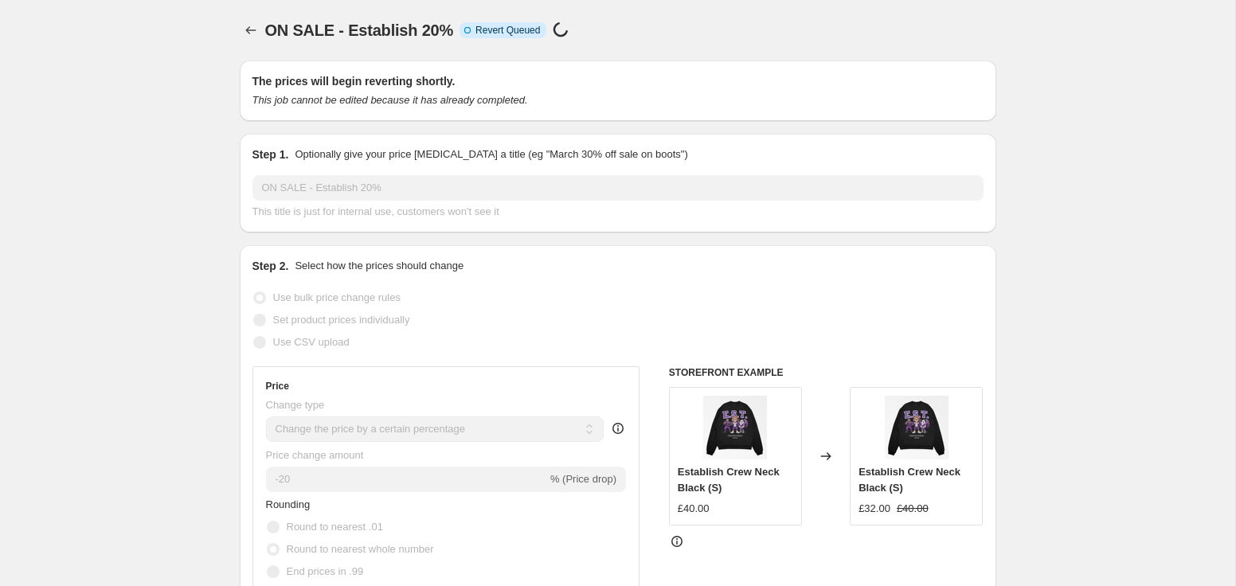
select select "percentage"
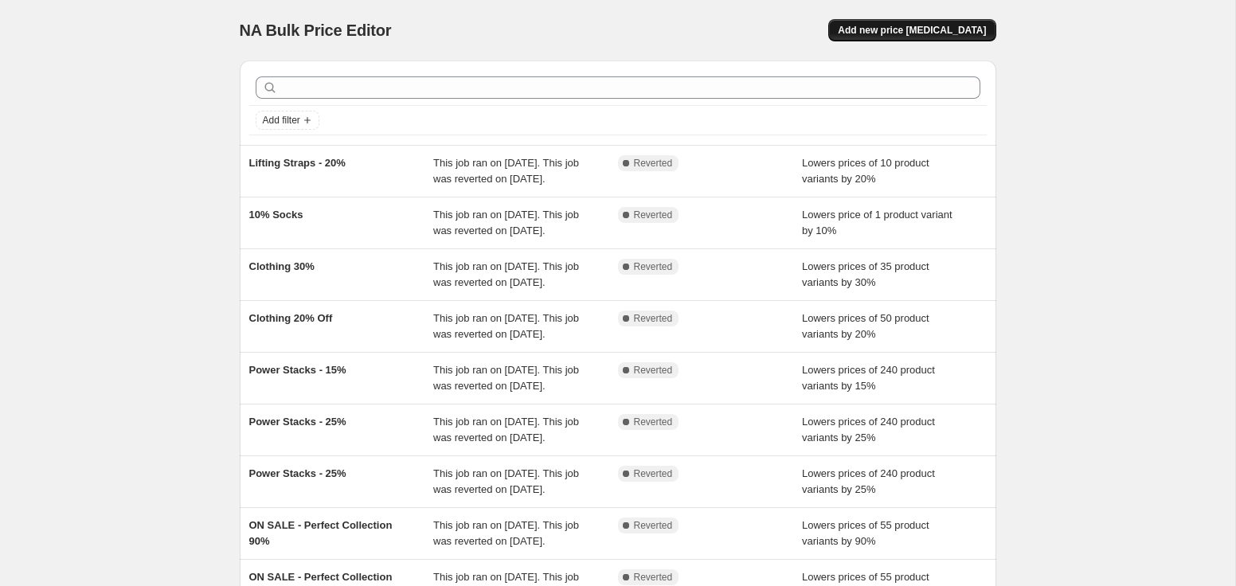
click at [889, 28] on span "Add new price change job" at bounding box center [912, 30] width 148 height 13
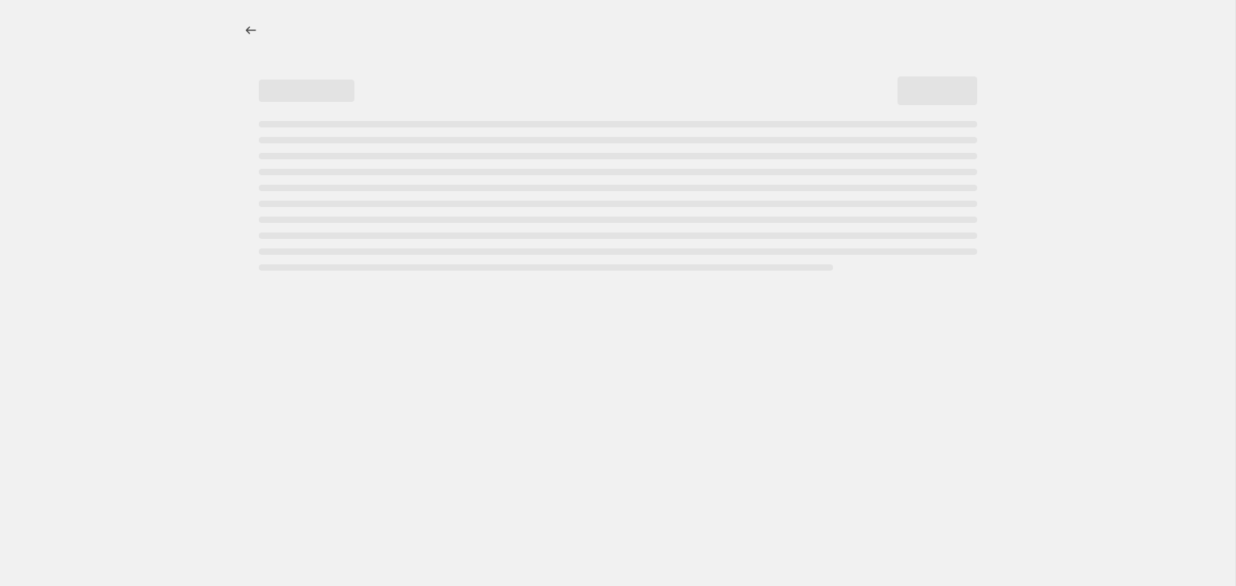
select select "percentage"
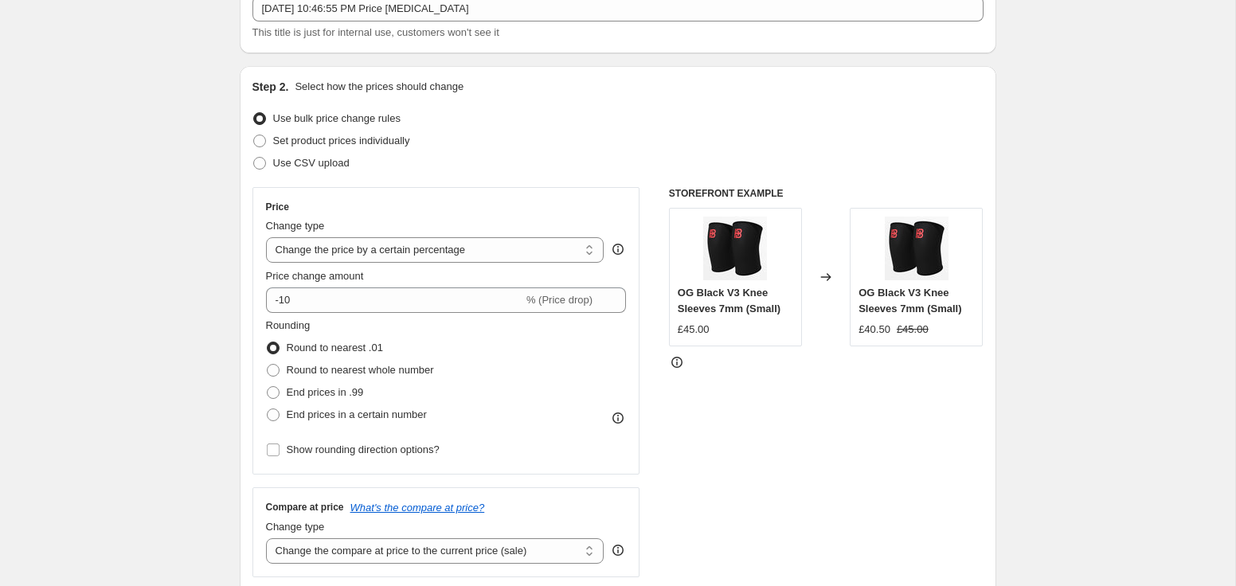
scroll to position [119, 0]
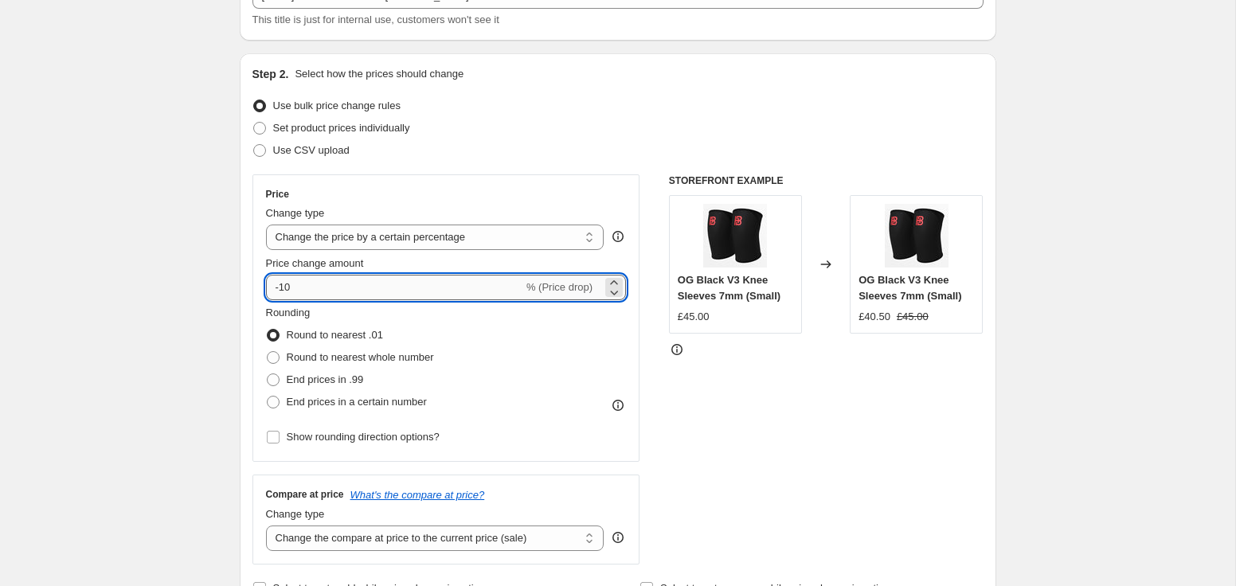
click at [331, 291] on input "-10" at bounding box center [394, 287] width 257 height 25
type input "-1"
type input "-20"
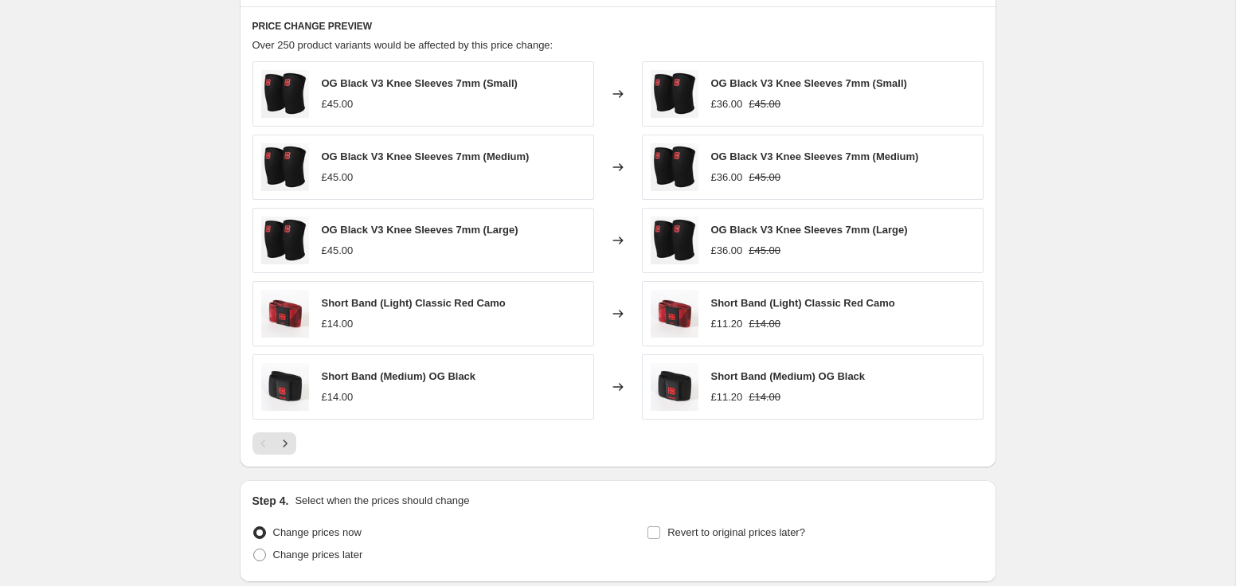
scroll to position [1006, 0]
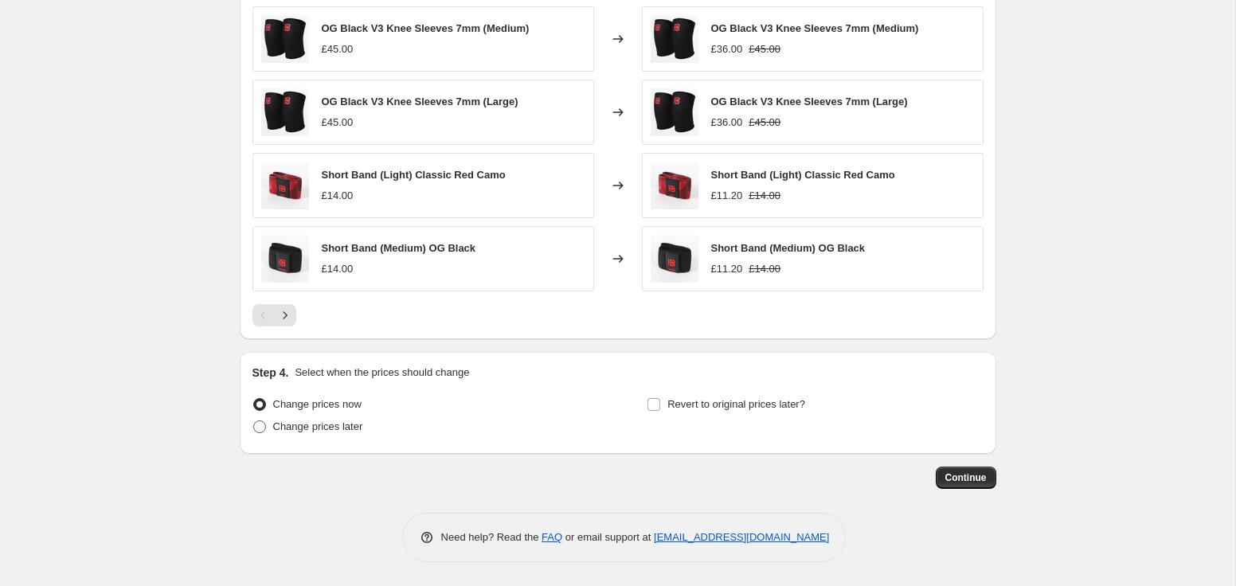
click at [299, 431] on span "Change prices later" at bounding box center [318, 427] width 90 height 12
click at [254, 421] on input "Change prices later" at bounding box center [253, 421] width 1 height 1
radio input "true"
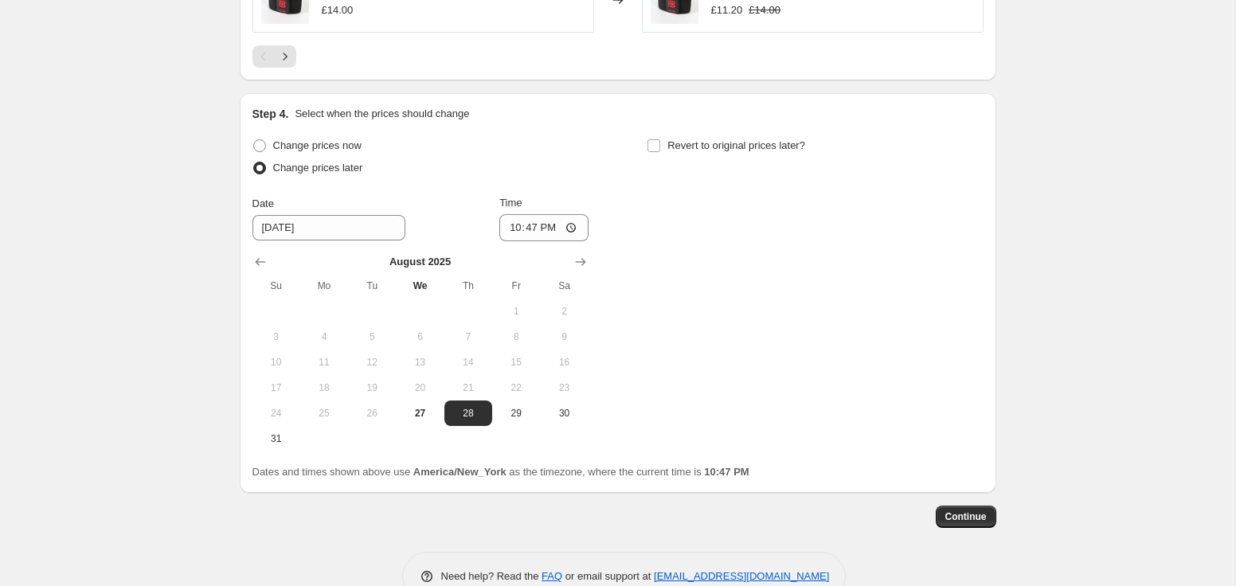
scroll to position [1271, 0]
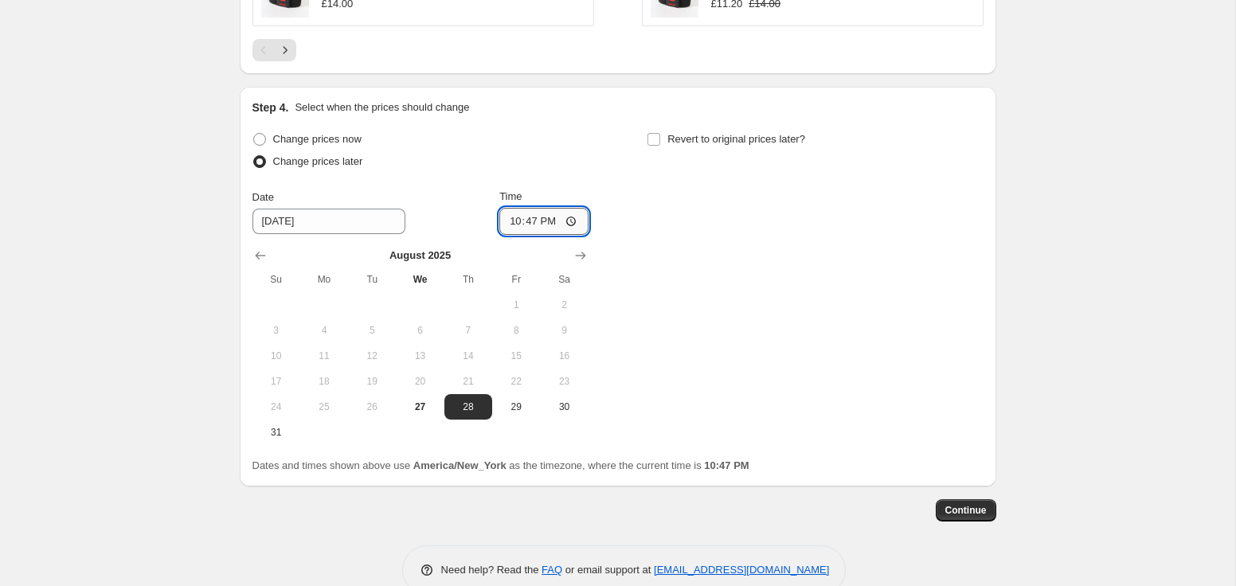
click at [512, 226] on input "22:47" at bounding box center [543, 221] width 89 height 27
click at [528, 221] on input "12:00" at bounding box center [543, 221] width 89 height 27
click at [513, 223] on input "12:00" at bounding box center [543, 221] width 89 height 27
type input "23:59"
click at [714, 264] on div "Change prices now Change prices later Date 8/28/2025 Time 23:59 August 2025 Su …" at bounding box center [617, 286] width 731 height 317
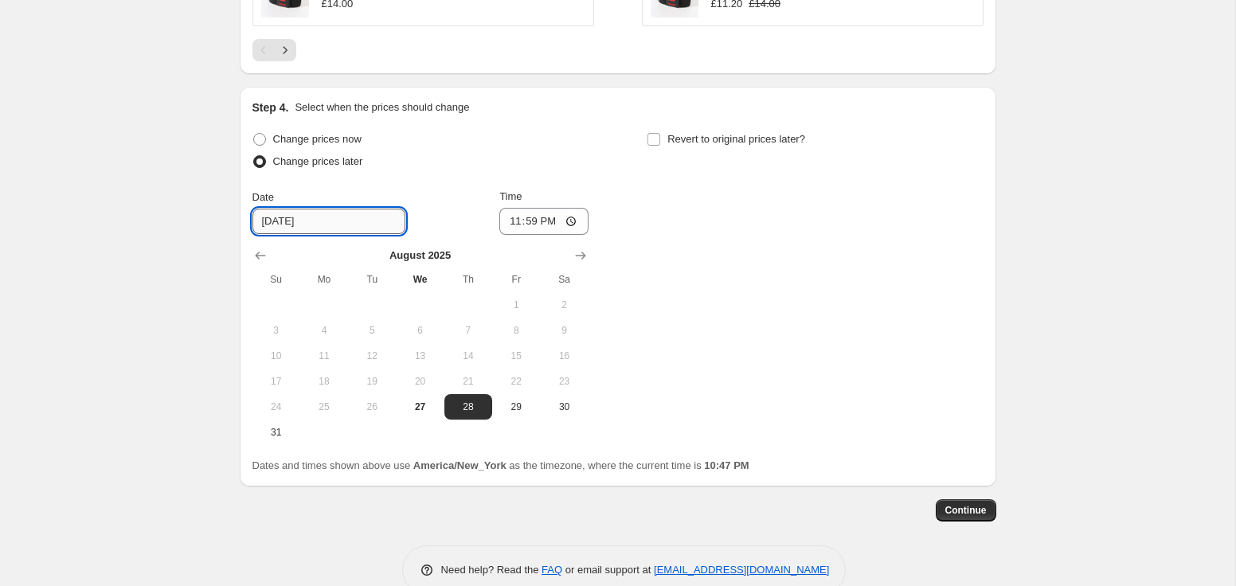
click at [286, 222] on input "8/28/2025" at bounding box center [328, 221] width 153 height 25
type input "8/27/2025"
click at [656, 144] on input "Revert to original prices later?" at bounding box center [654, 139] width 13 height 13
checkbox input "true"
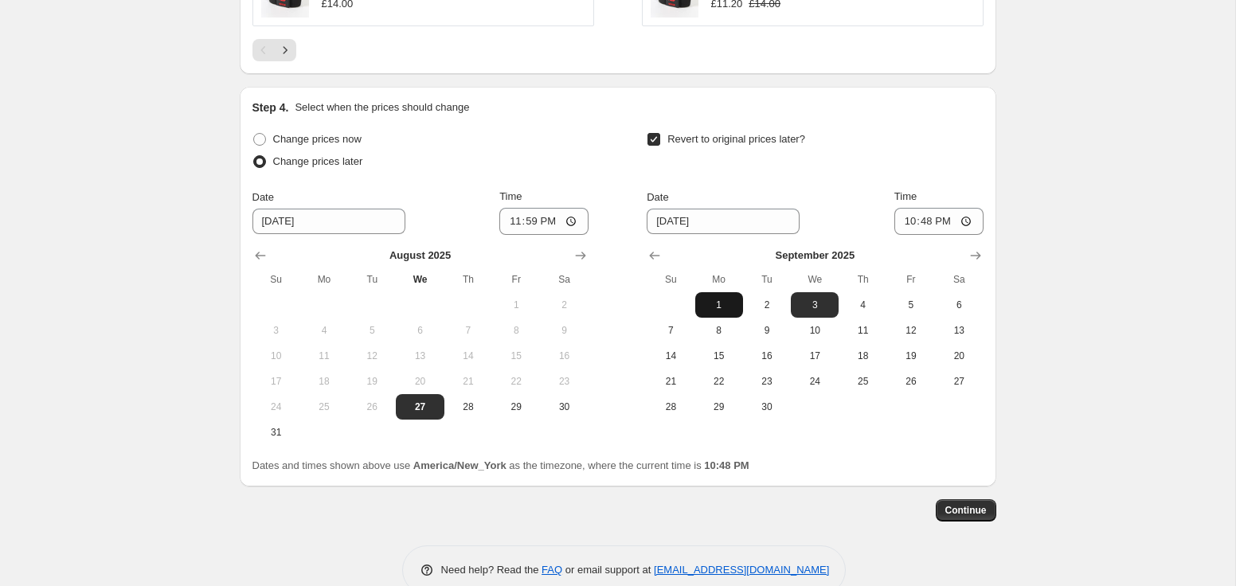
click at [714, 299] on span "1" at bounding box center [719, 305] width 35 height 13
type input "9/1/2025"
click at [281, 433] on span "31" at bounding box center [276, 432] width 35 height 13
click at [422, 409] on span "27" at bounding box center [419, 407] width 35 height 13
type input "8/27/2025"
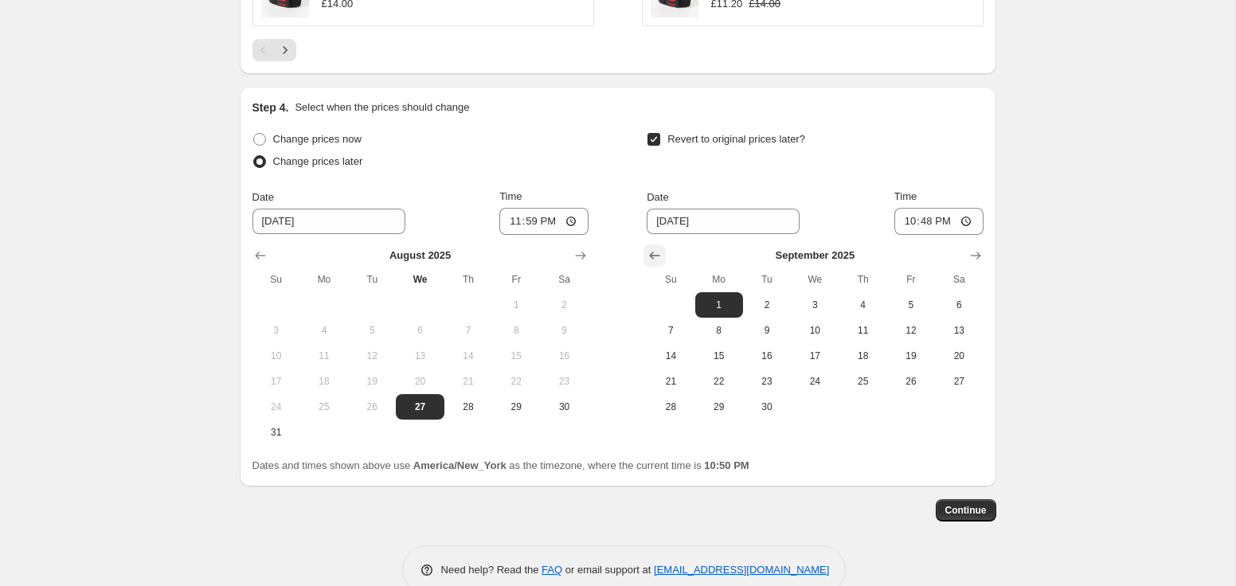
click at [658, 253] on icon "Show previous month, August 2025" at bounding box center [655, 256] width 16 height 16
click at [672, 430] on span "31" at bounding box center [670, 432] width 35 height 13
type input "8/31/2025"
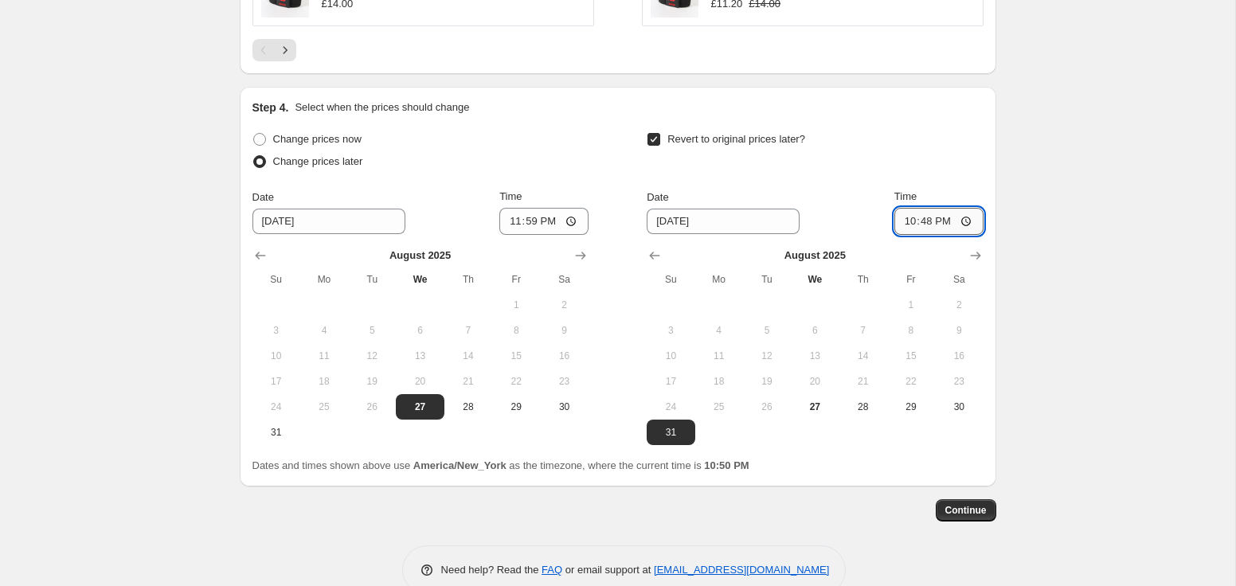
click at [904, 221] on input "22:48" at bounding box center [938, 221] width 89 height 27
type input "19:00"
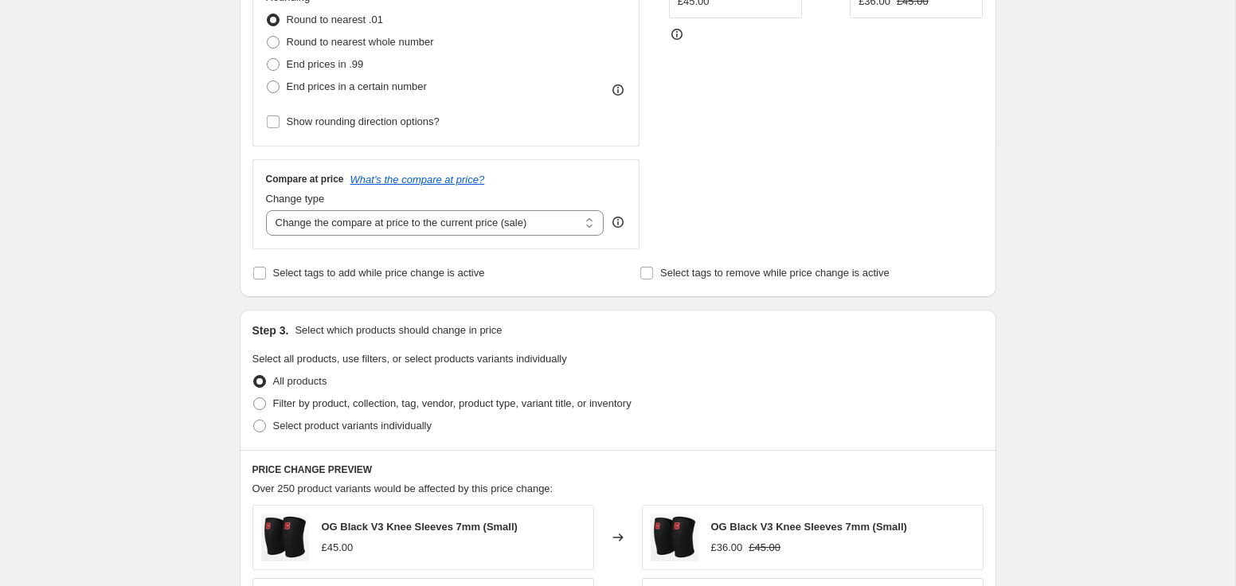
scroll to position [0, 0]
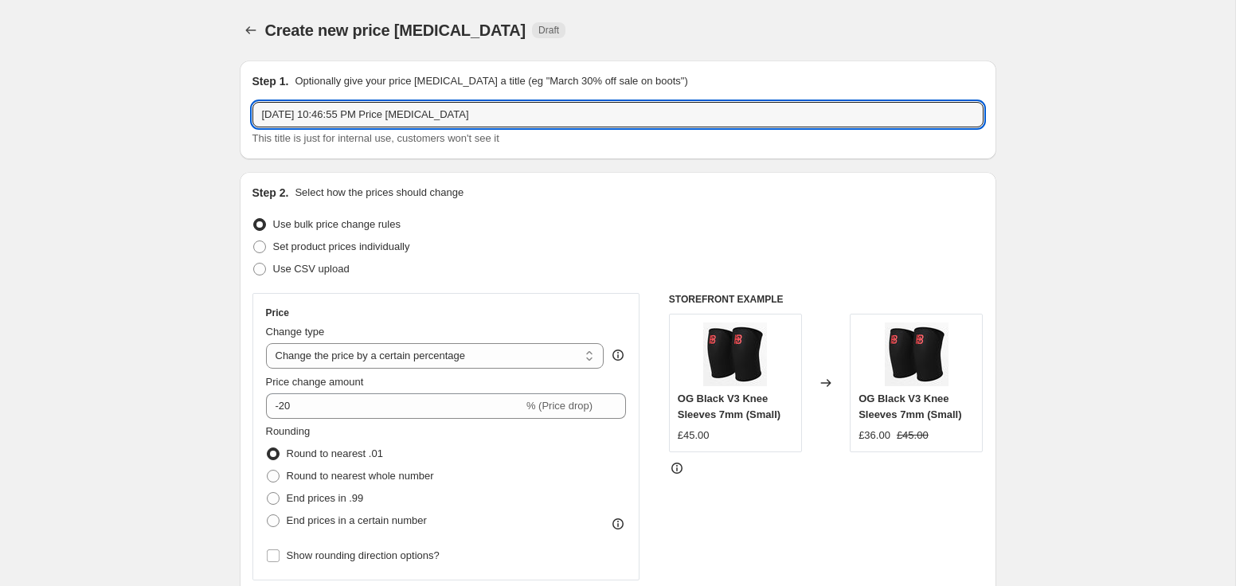
drag, startPoint x: 500, startPoint y: 115, endPoint x: 213, endPoint y: 98, distance: 288.0
type input "Summer Sale"
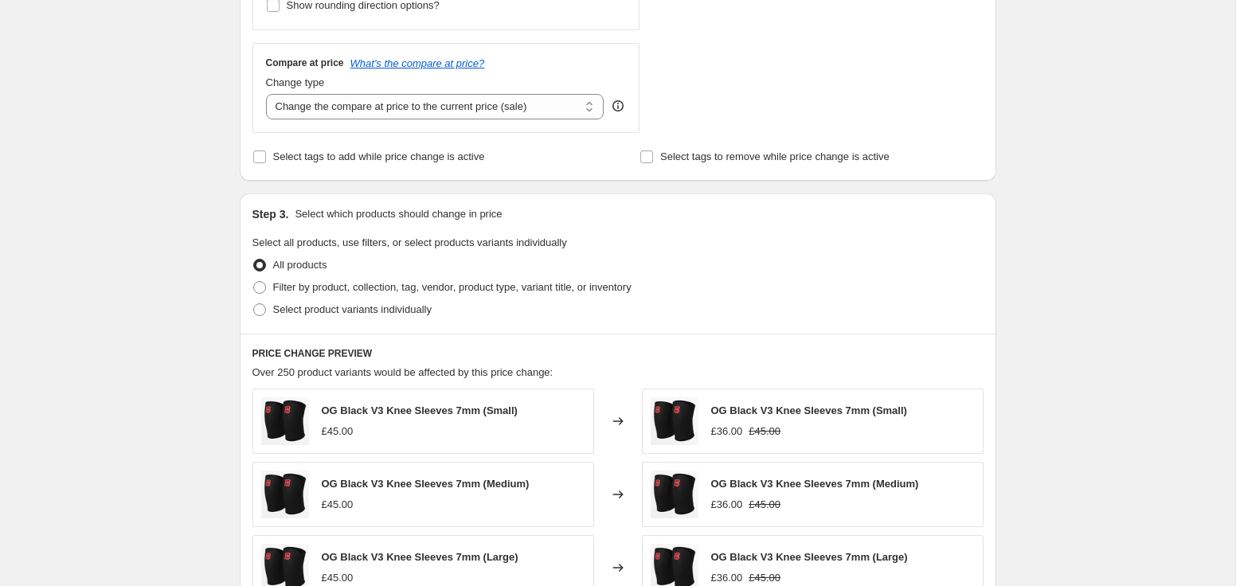
scroll to position [1304, 0]
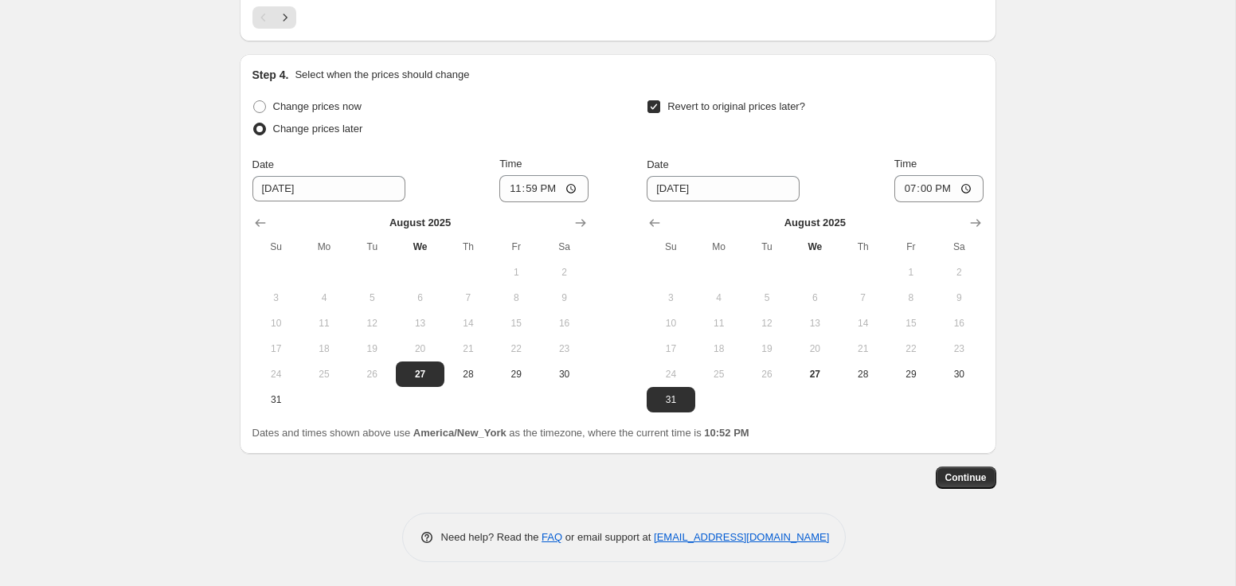
drag, startPoint x: 965, startPoint y: 476, endPoint x: 1014, endPoint y: 400, distance: 91.0
click at [530, 198] on input "23:59" at bounding box center [543, 188] width 89 height 27
click at [529, 187] on input "23:59" at bounding box center [543, 188] width 89 height 27
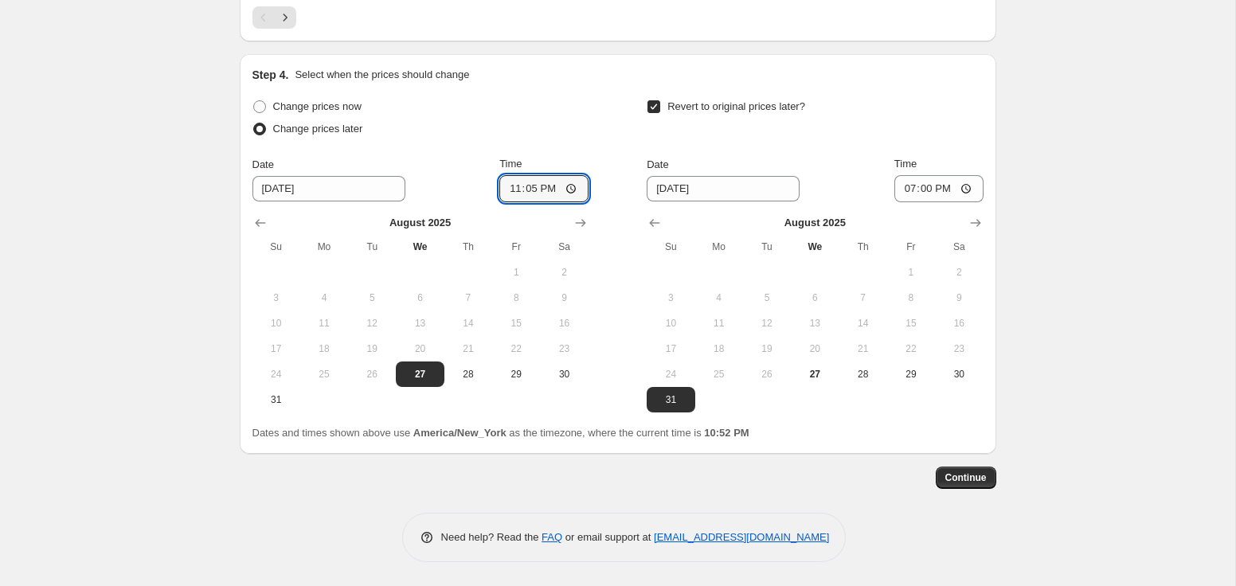
type input "23:58"
click at [956, 473] on span "Continue" at bounding box center [965, 478] width 41 height 13
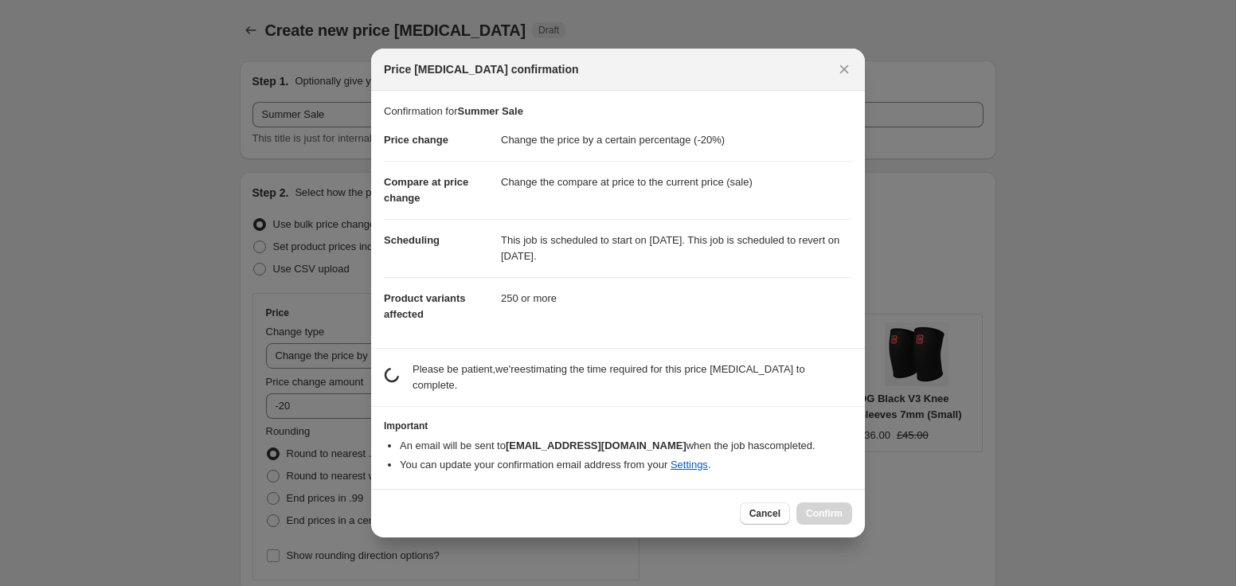
scroll to position [0, 0]
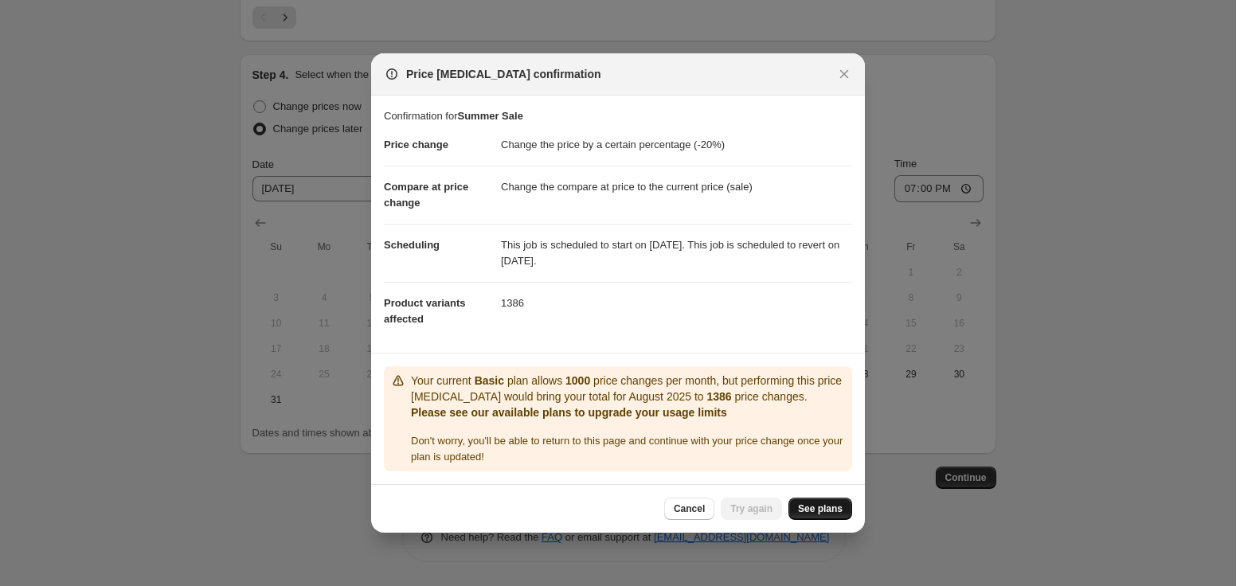
click at [816, 509] on span "See plans" at bounding box center [820, 509] width 45 height 13
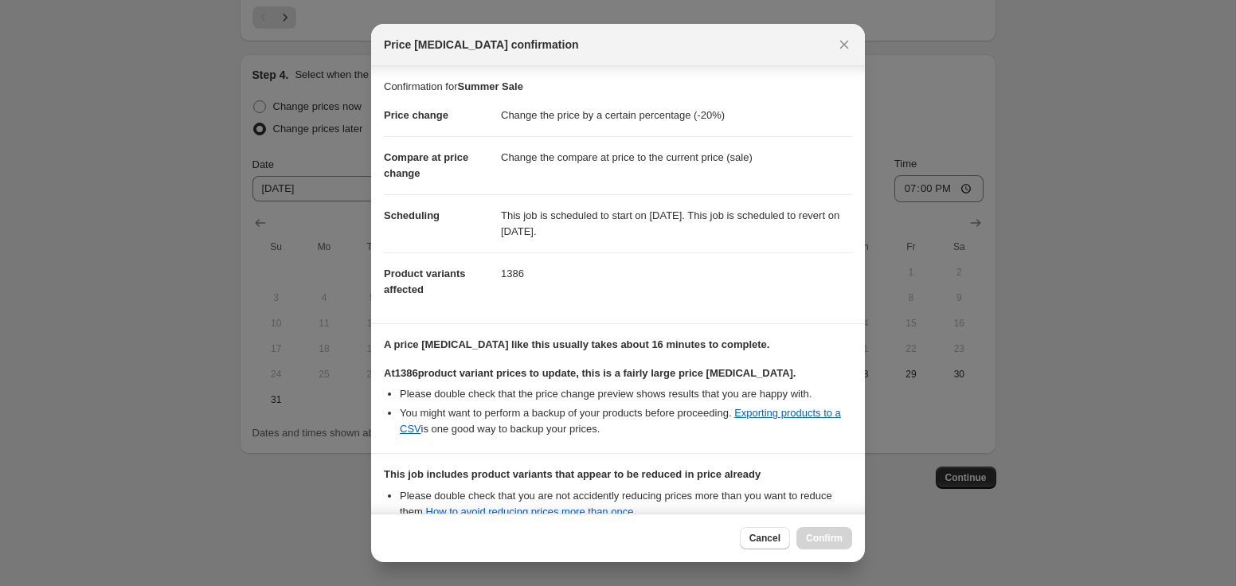
scroll to position [169, 0]
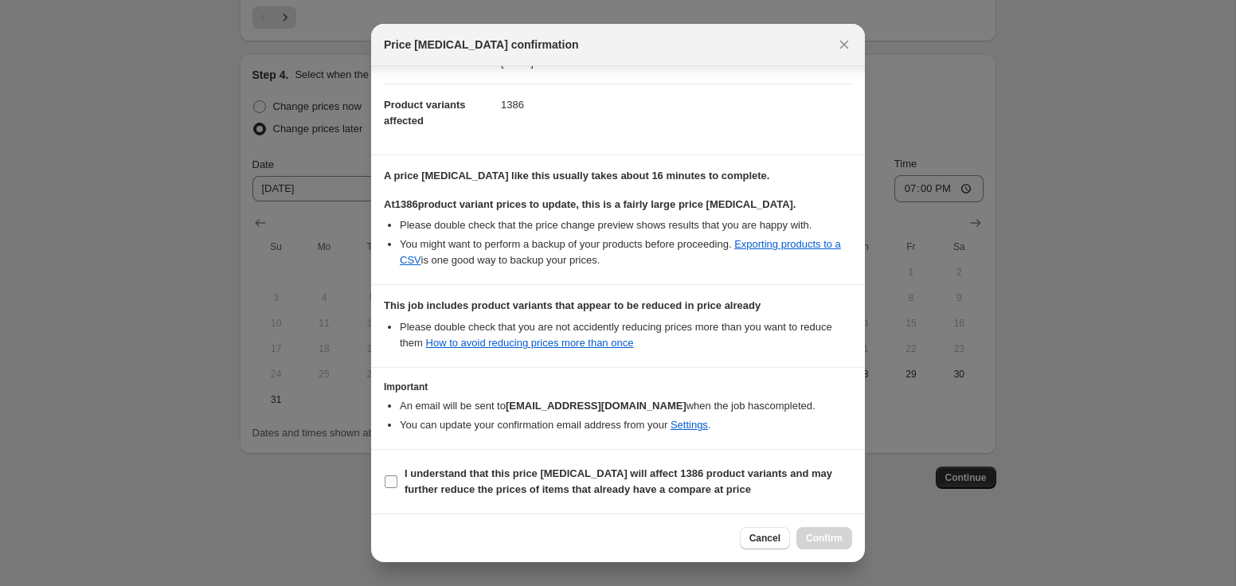
click at [456, 485] on b "I understand that this price change job will affect 1386 product variants and m…" at bounding box center [619, 482] width 428 height 28
click at [397, 485] on input "I understand that this price change job will affect 1386 product variants and m…" at bounding box center [391, 481] width 13 height 13
checkbox input "true"
click at [828, 540] on span "Confirm" at bounding box center [824, 538] width 37 height 13
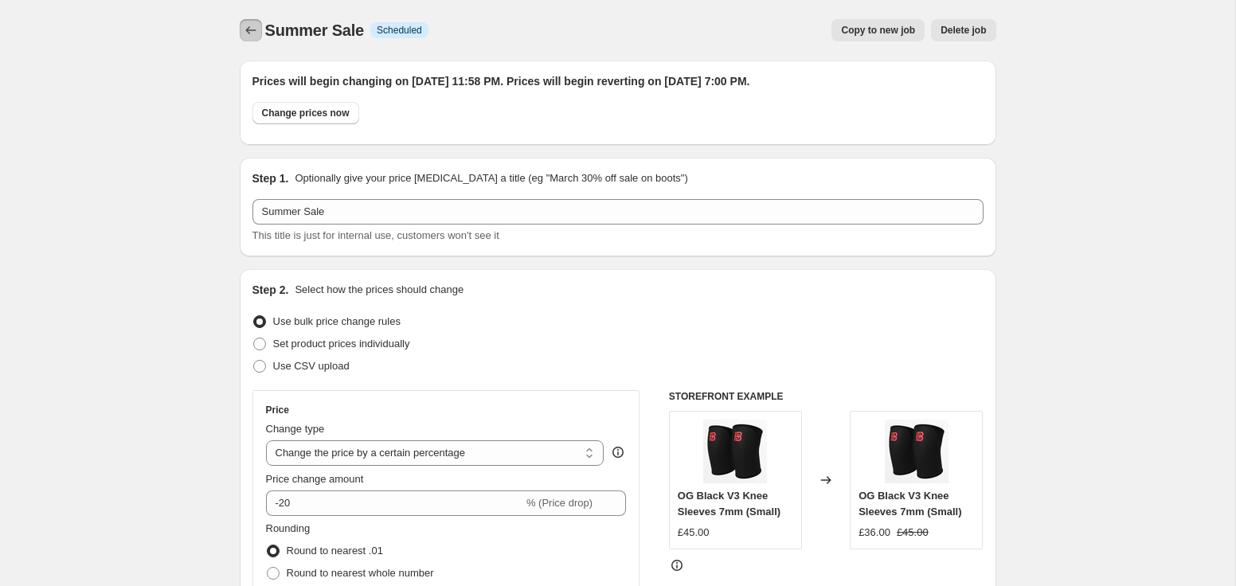
click at [241, 23] on button "Price change jobs" at bounding box center [251, 30] width 22 height 22
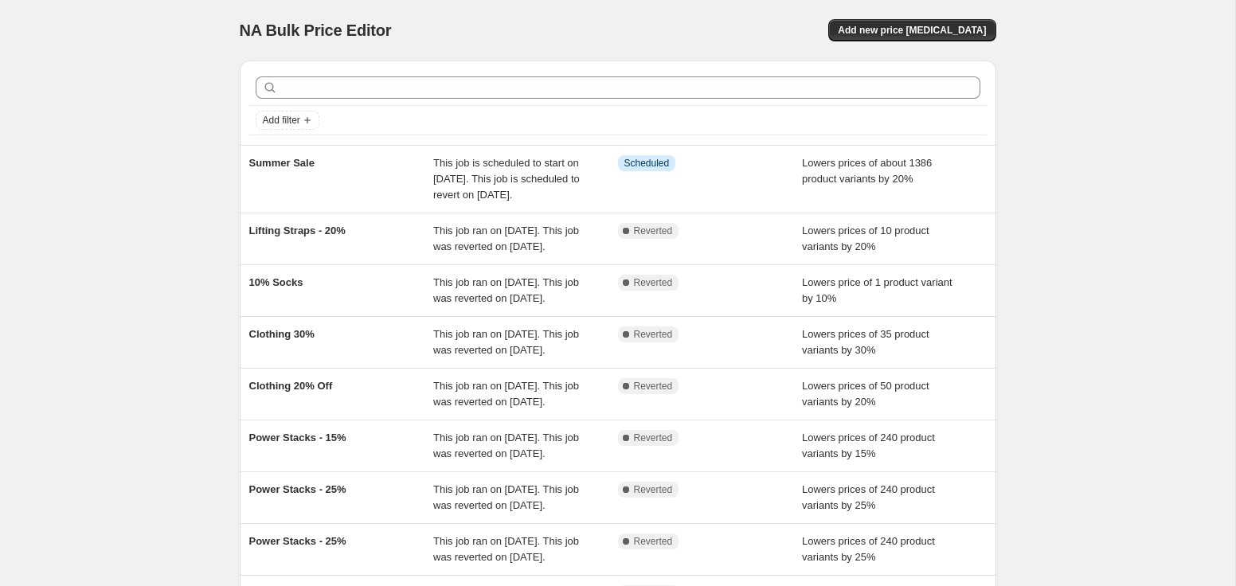
click at [187, 123] on div "NA Bulk Price Editor. This page is ready NA Bulk Price Editor Add new price cha…" at bounding box center [617, 418] width 1235 height 836
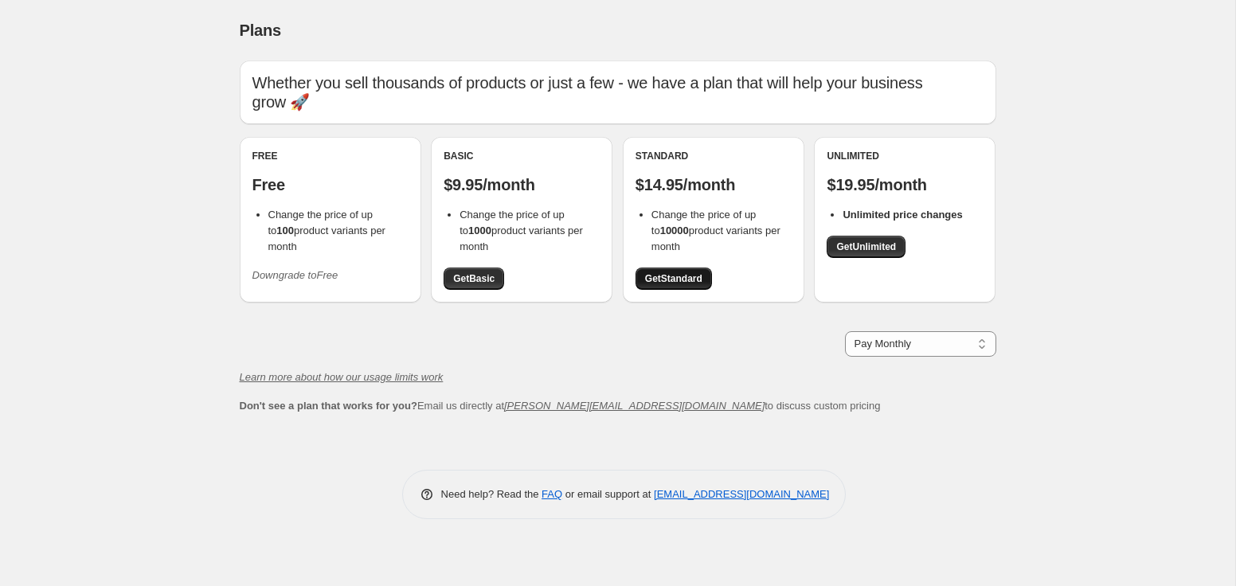
click at [664, 272] on span "Get Standard" at bounding box center [673, 278] width 57 height 13
